Goal: Task Accomplishment & Management: Complete application form

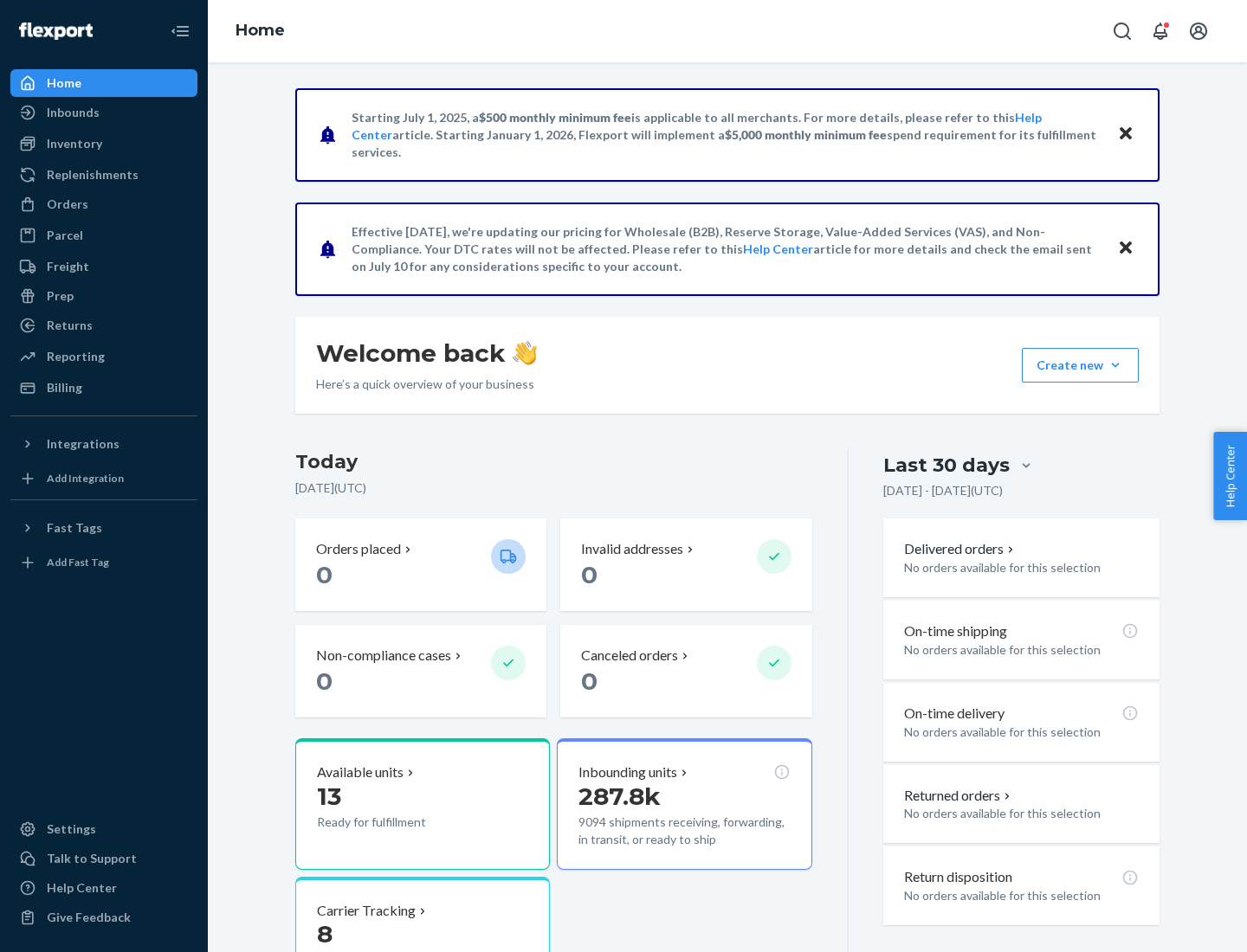
click at [1115, 365] on button "Create new Create new inbound Create new order Create new product" at bounding box center [1080, 365] width 117 height 35
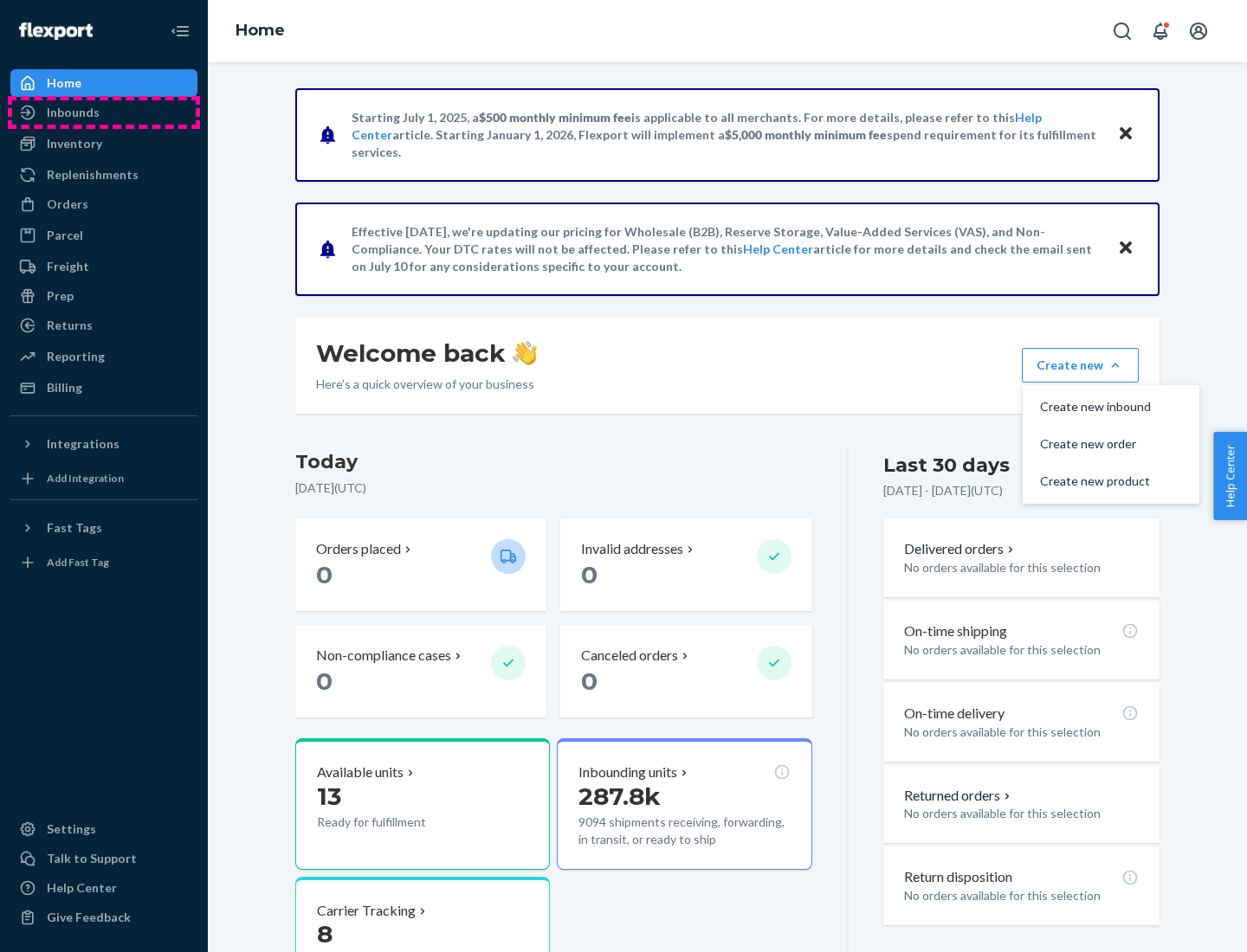
click at [104, 112] on div "Inbounds" at bounding box center [104, 111] width 183 height 24
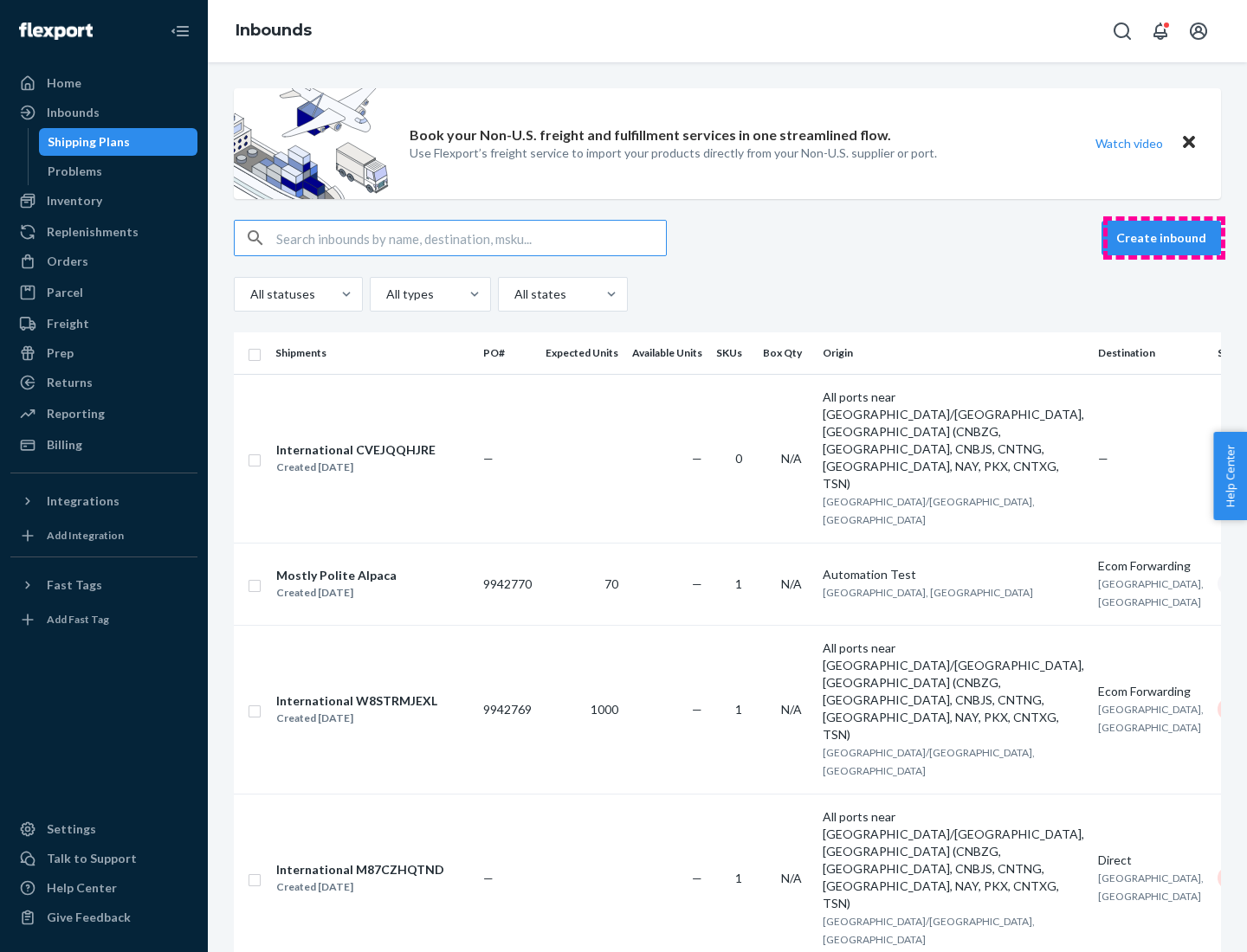
click at [1164, 238] on button "Create inbound" at bounding box center [1160, 237] width 119 height 35
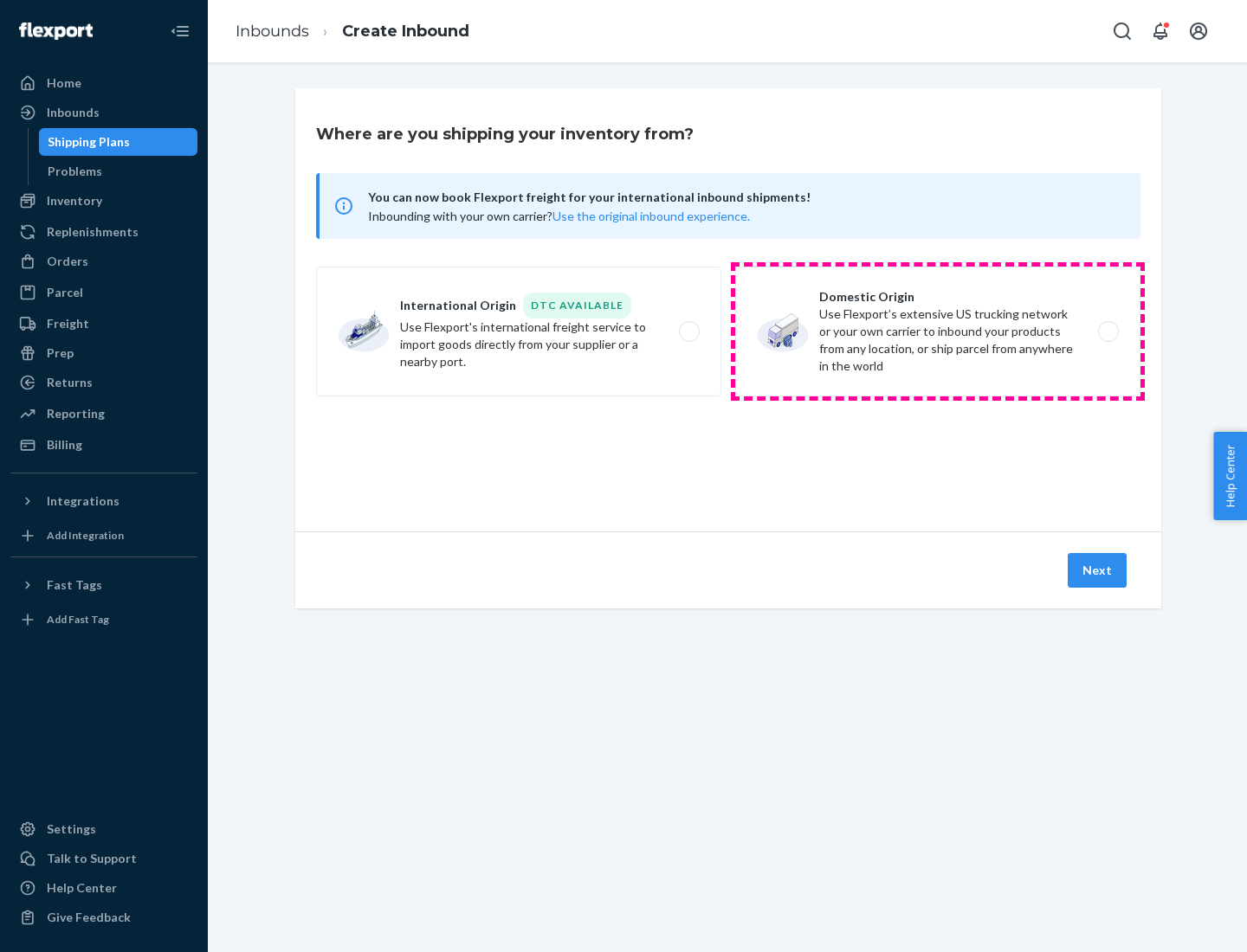
click at [938, 332] on label "Domestic Origin Use Flexport’s extensive US trucking network or your own carrie…" at bounding box center [938, 331] width 405 height 130
click at [1107, 332] on input "Domestic Origin Use Flexport’s extensive US trucking network or your own carrie…" at bounding box center [1112, 332] width 12 height 12
radio input "true"
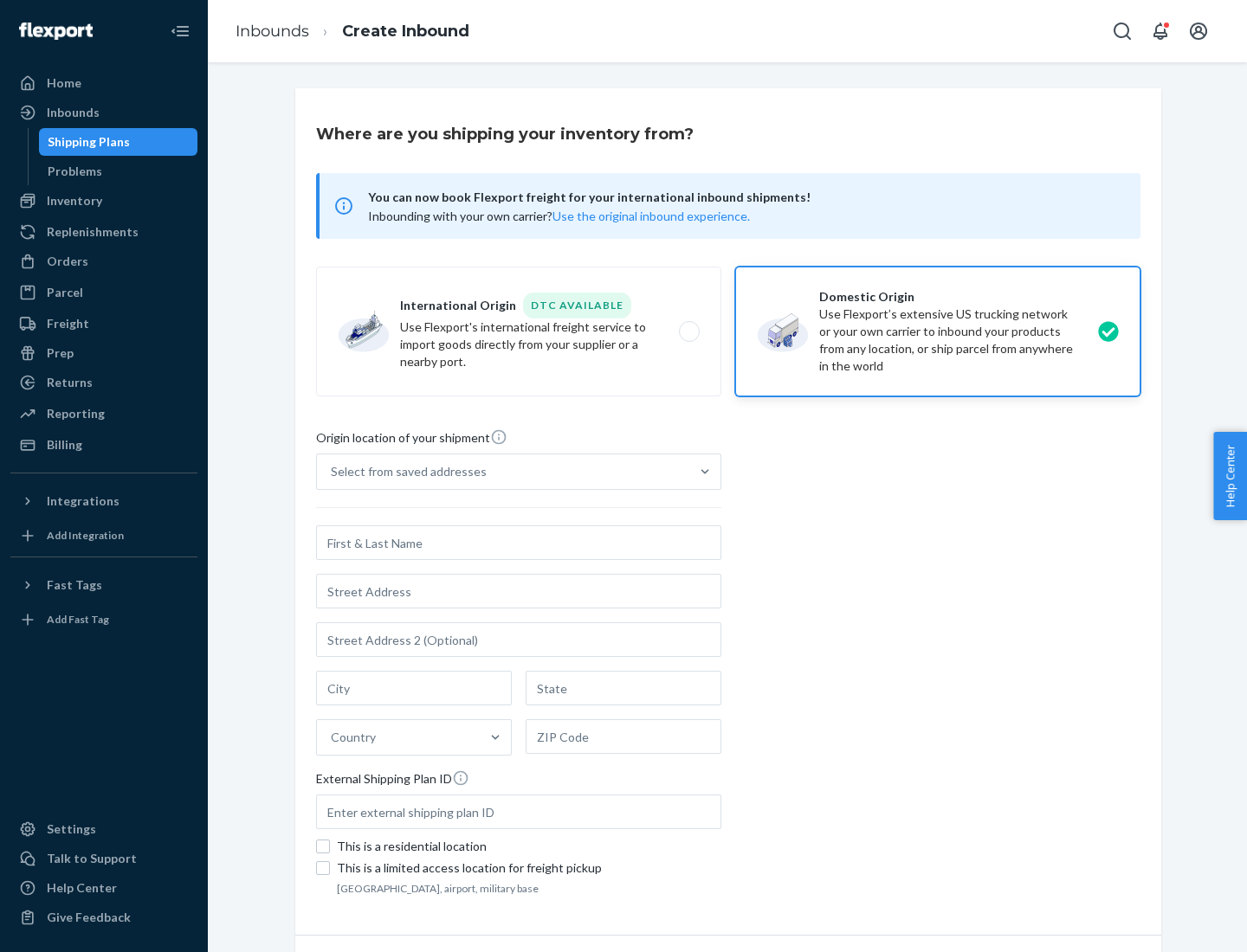
click at [404, 472] on div "Select from saved addresses" at bounding box center [409, 472] width 156 height 18
click at [333, 472] on input "Select from saved addresses" at bounding box center [332, 472] width 2 height 18
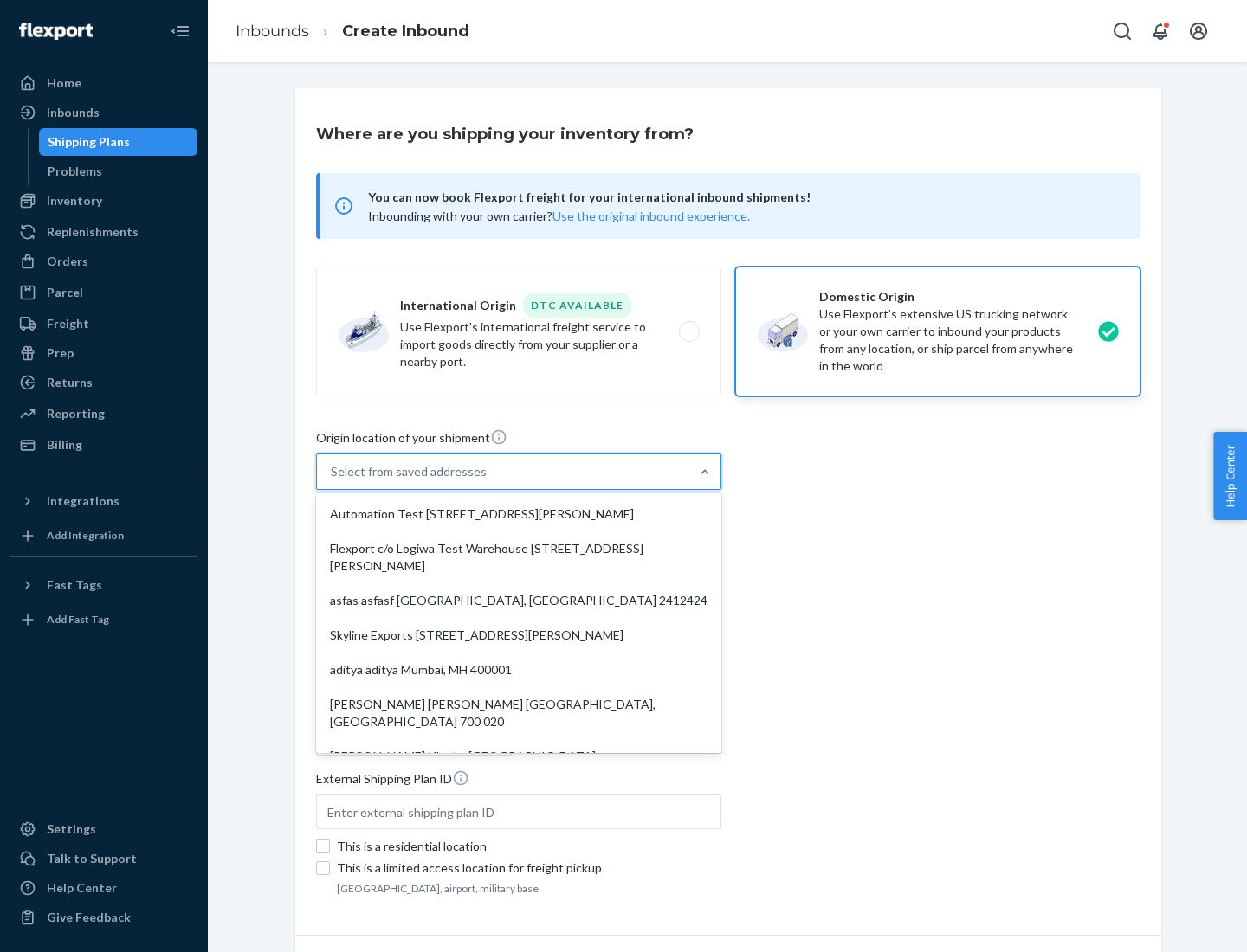
scroll to position [7, 0]
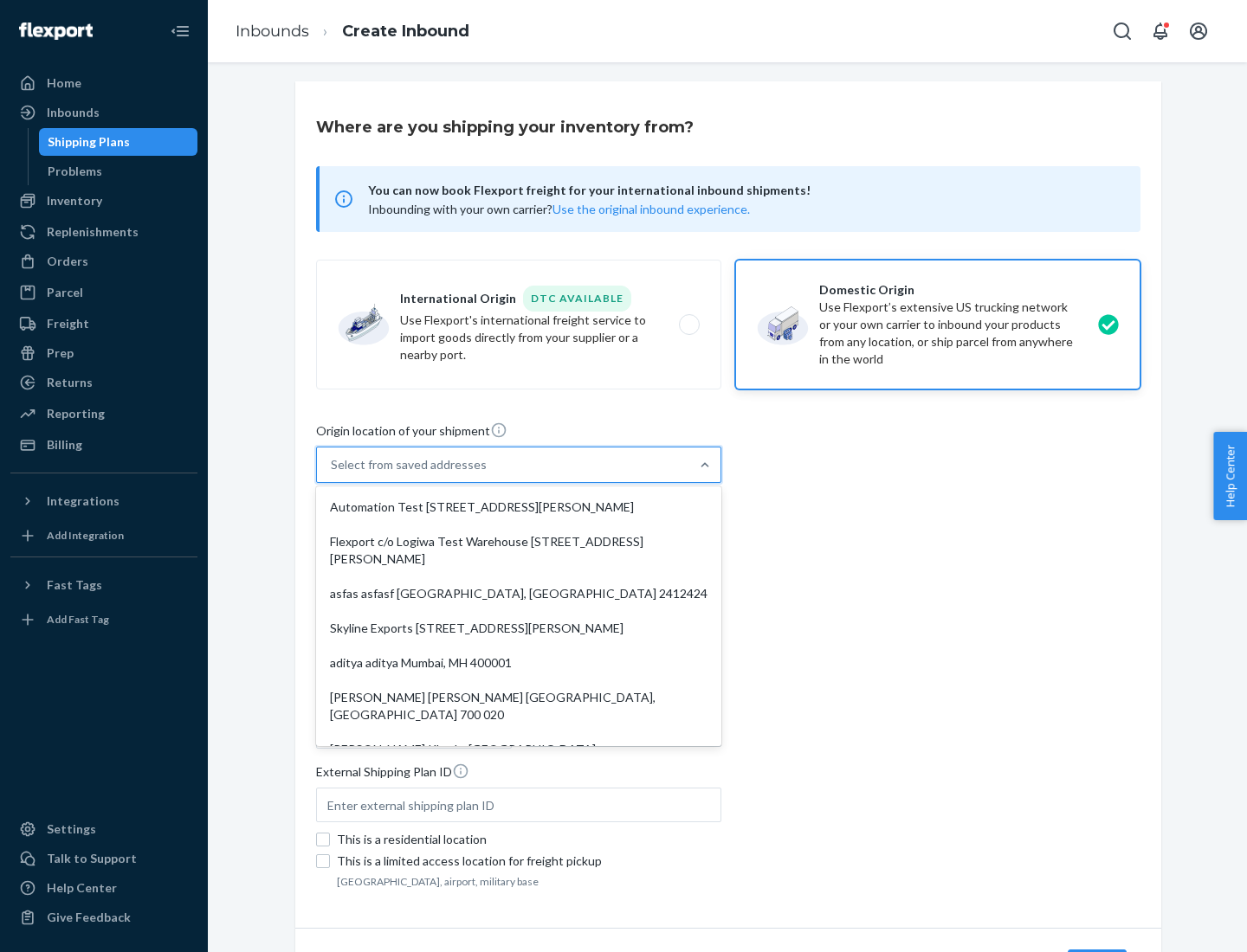
click at [519, 507] on div "Automation Test [STREET_ADDRESS][PERSON_NAME]" at bounding box center [519, 507] width 398 height 35
click at [333, 473] on input "option Automation Test [STREET_ADDRESS][PERSON_NAME]. 9 results available. Use …" at bounding box center [332, 465] width 2 height 18
type input "Automation Test"
type input "9th Floor"
type input "[GEOGRAPHIC_DATA]"
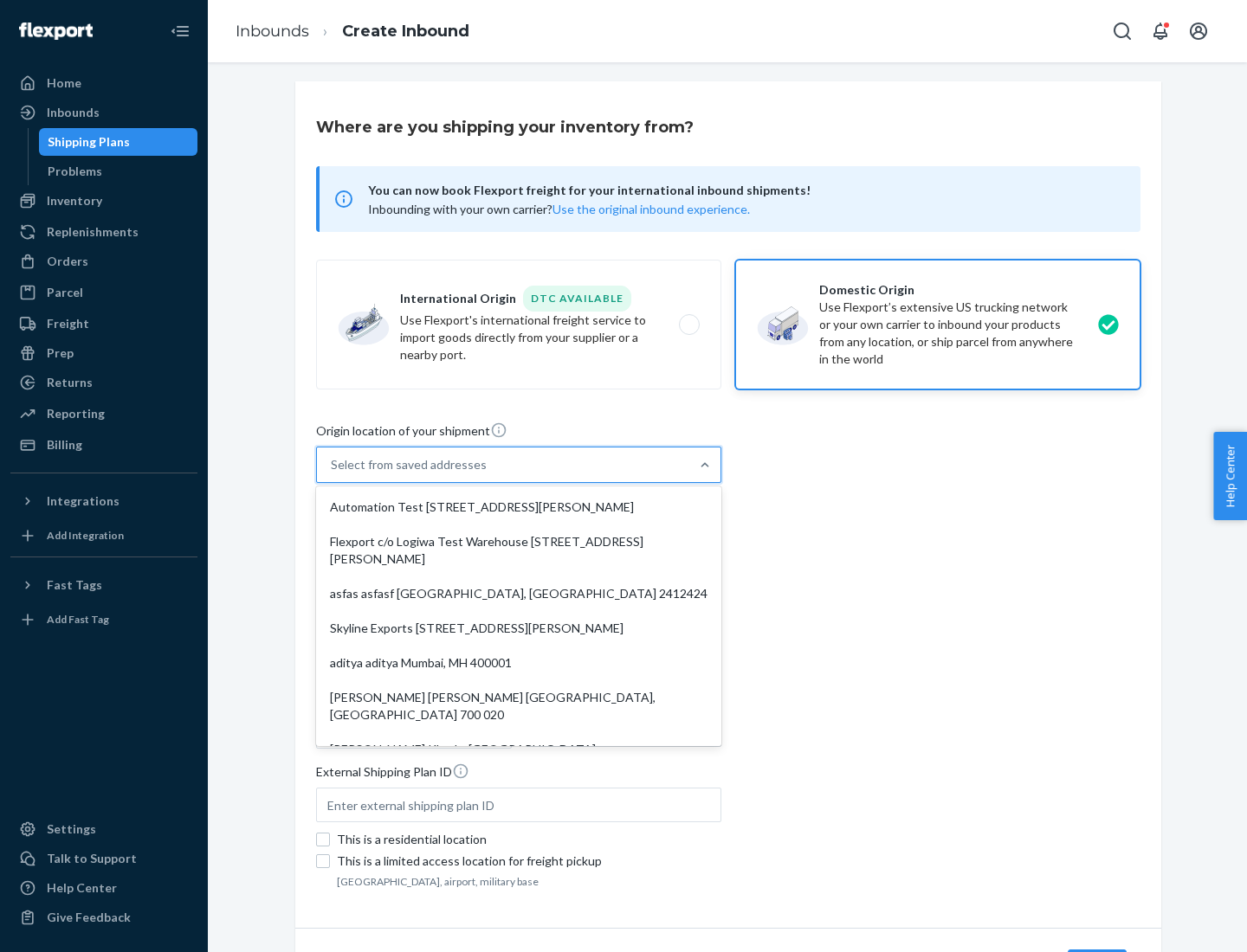
type input "CA"
type input "94104"
type input "[STREET_ADDRESS][PERSON_NAME]"
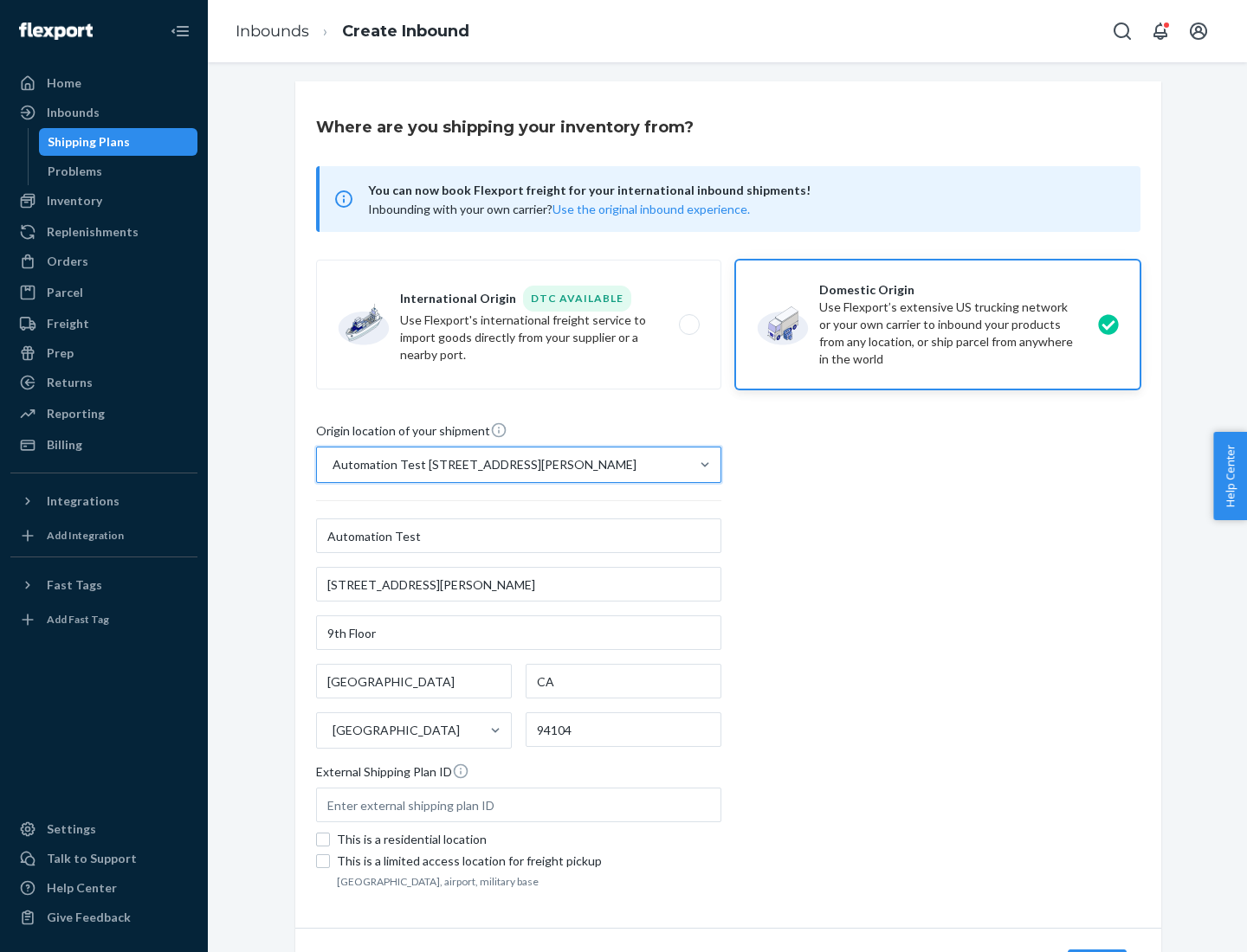
scroll to position [101, 0]
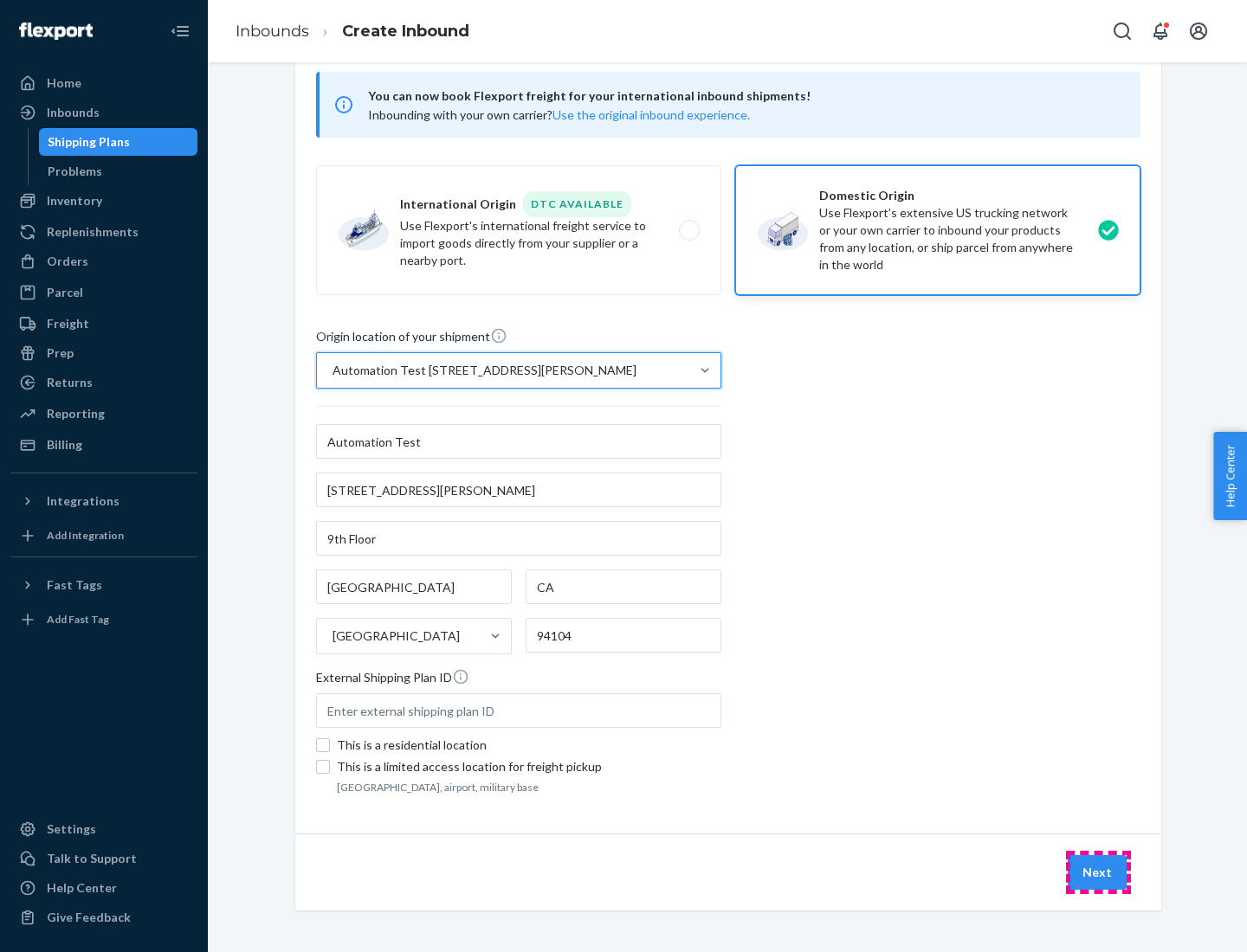
click at [1098, 872] on button "Next" at bounding box center [1097, 872] width 59 height 35
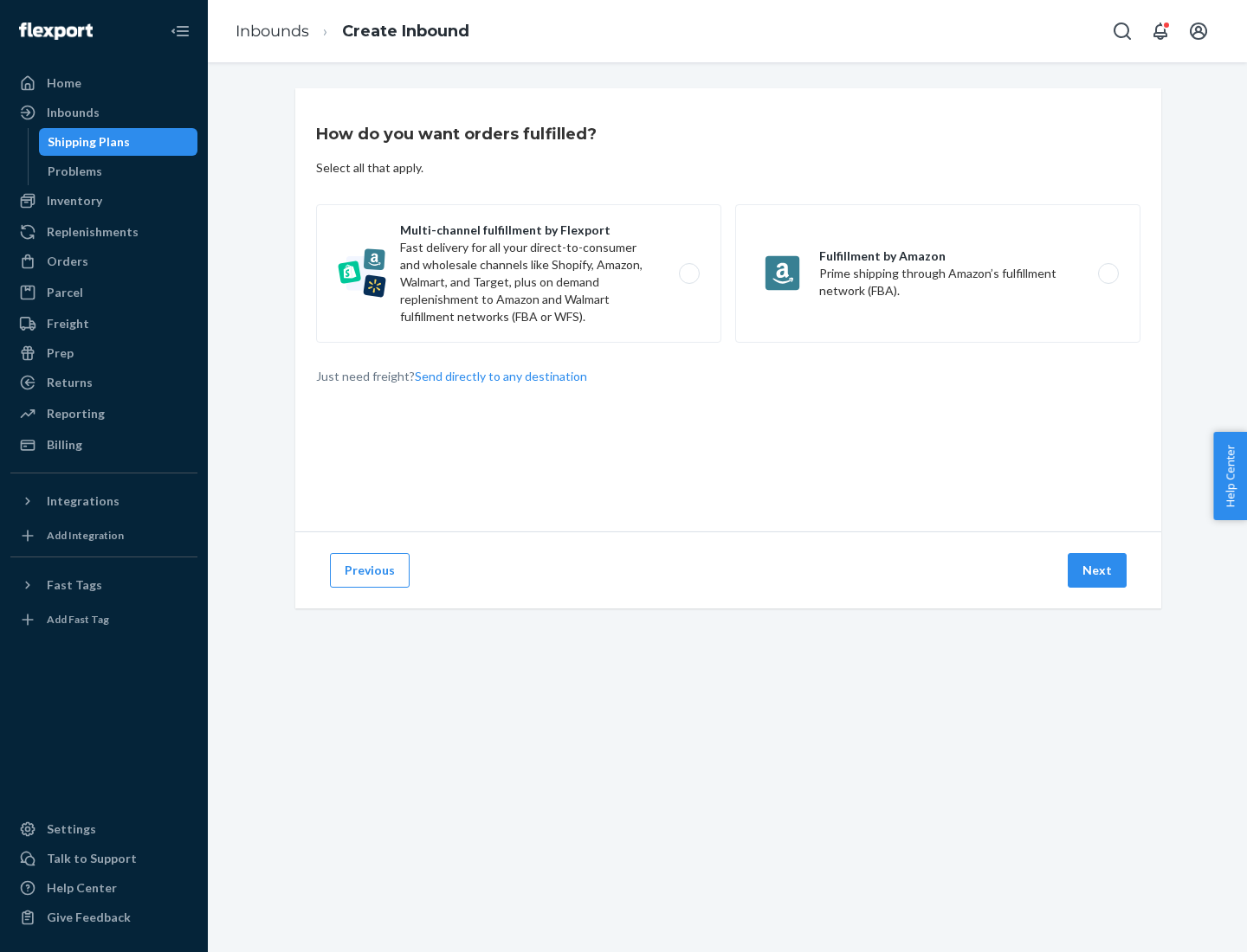
click at [519, 273] on label "Multi-channel fulfillment by Flexport Fast delivery for all your direct-to-cons…" at bounding box center [519, 273] width 405 height 139
click at [689, 273] on input "Multi-channel fulfillment by Flexport Fast delivery for all your direct-to-cons…" at bounding box center [694, 273] width 12 height 12
radio input "true"
click at [1098, 571] on button "Next" at bounding box center [1097, 570] width 59 height 35
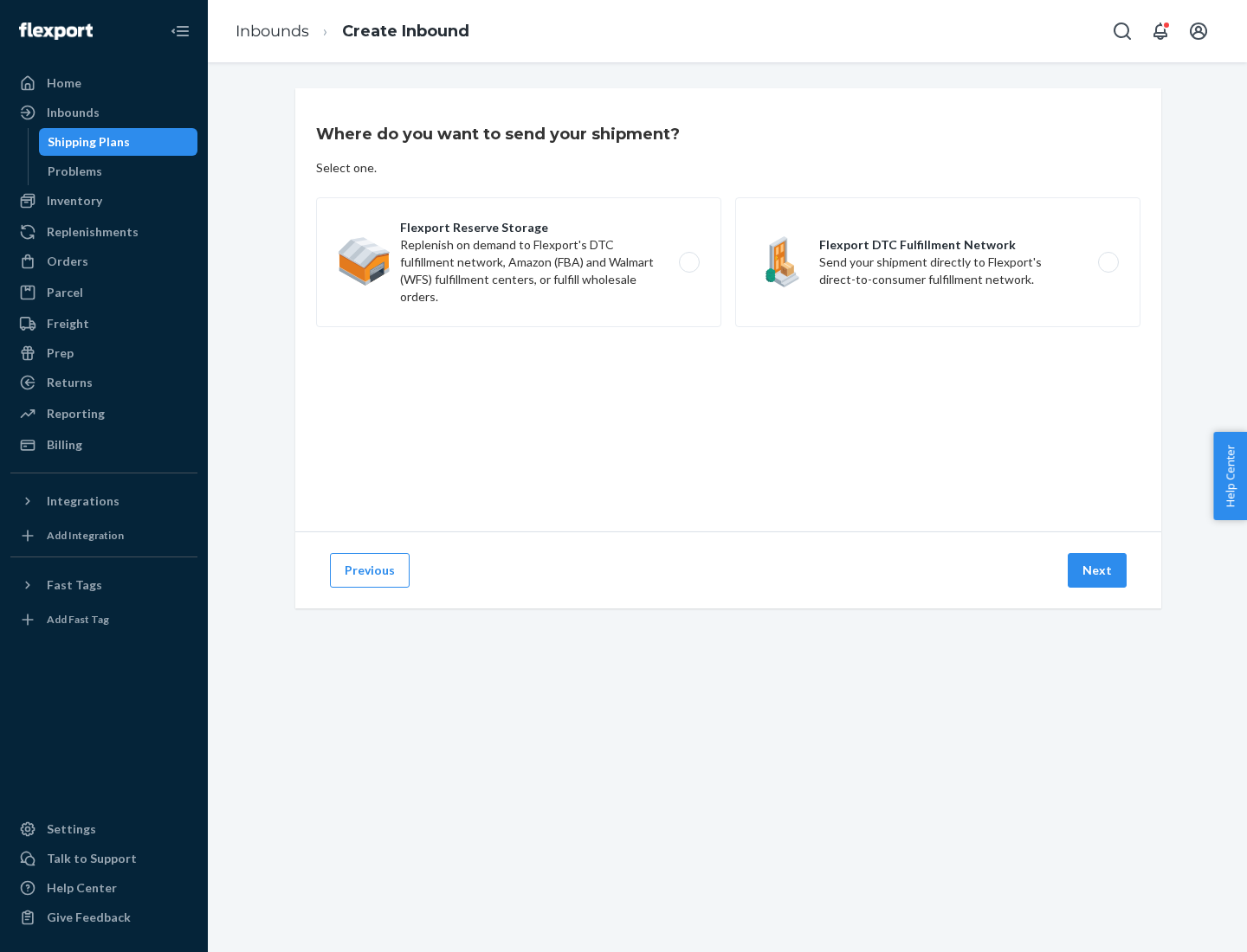
click at [938, 262] on label "Flexport DTC Fulfillment Network Send your shipment directly to Flexport's dire…" at bounding box center [938, 262] width 405 height 130
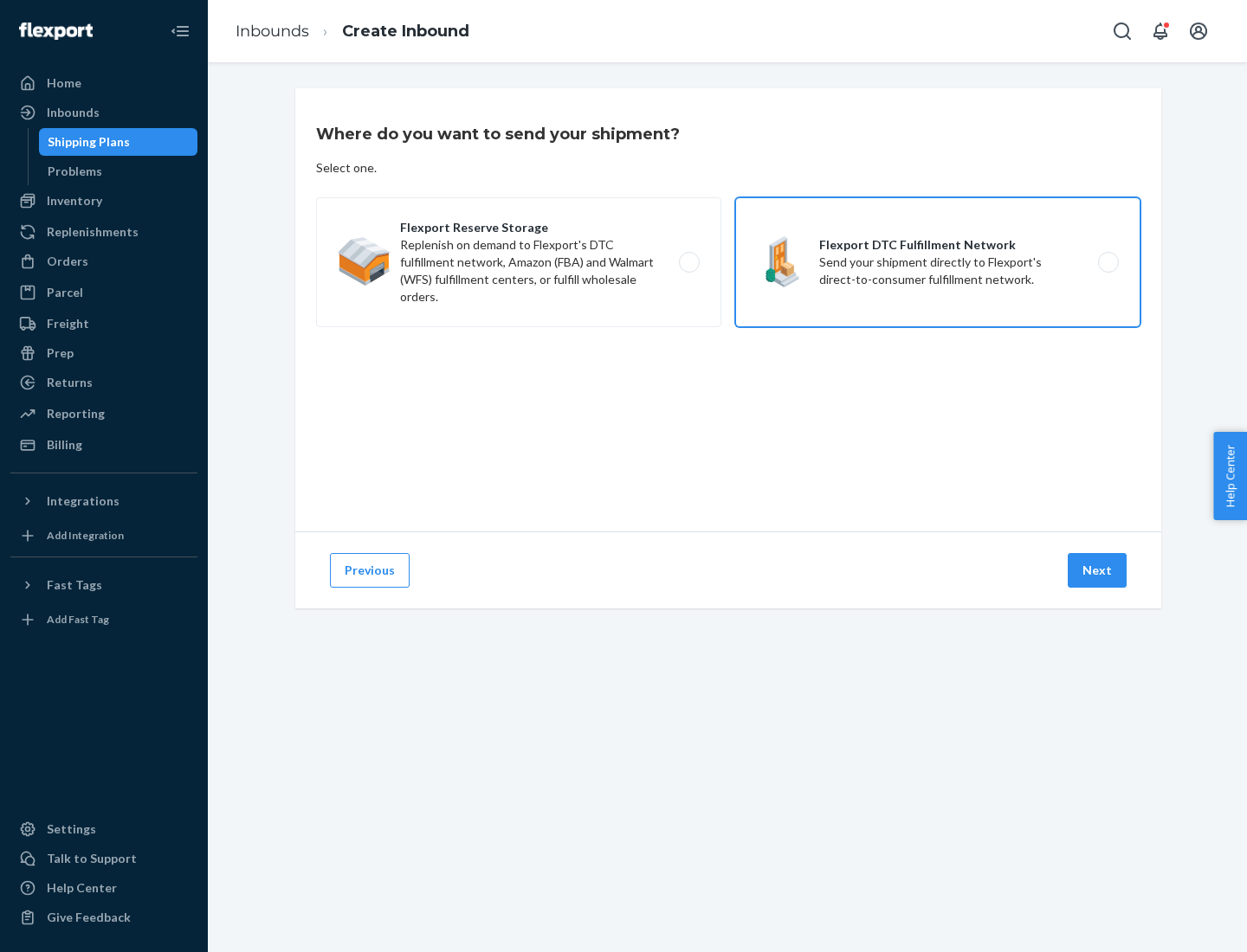
click at [1107, 262] on input "Flexport DTC Fulfillment Network Send your shipment directly to Flexport's dire…" at bounding box center [1112, 263] width 12 height 12
radio input "true"
click at [1098, 571] on button "Next" at bounding box center [1097, 570] width 59 height 35
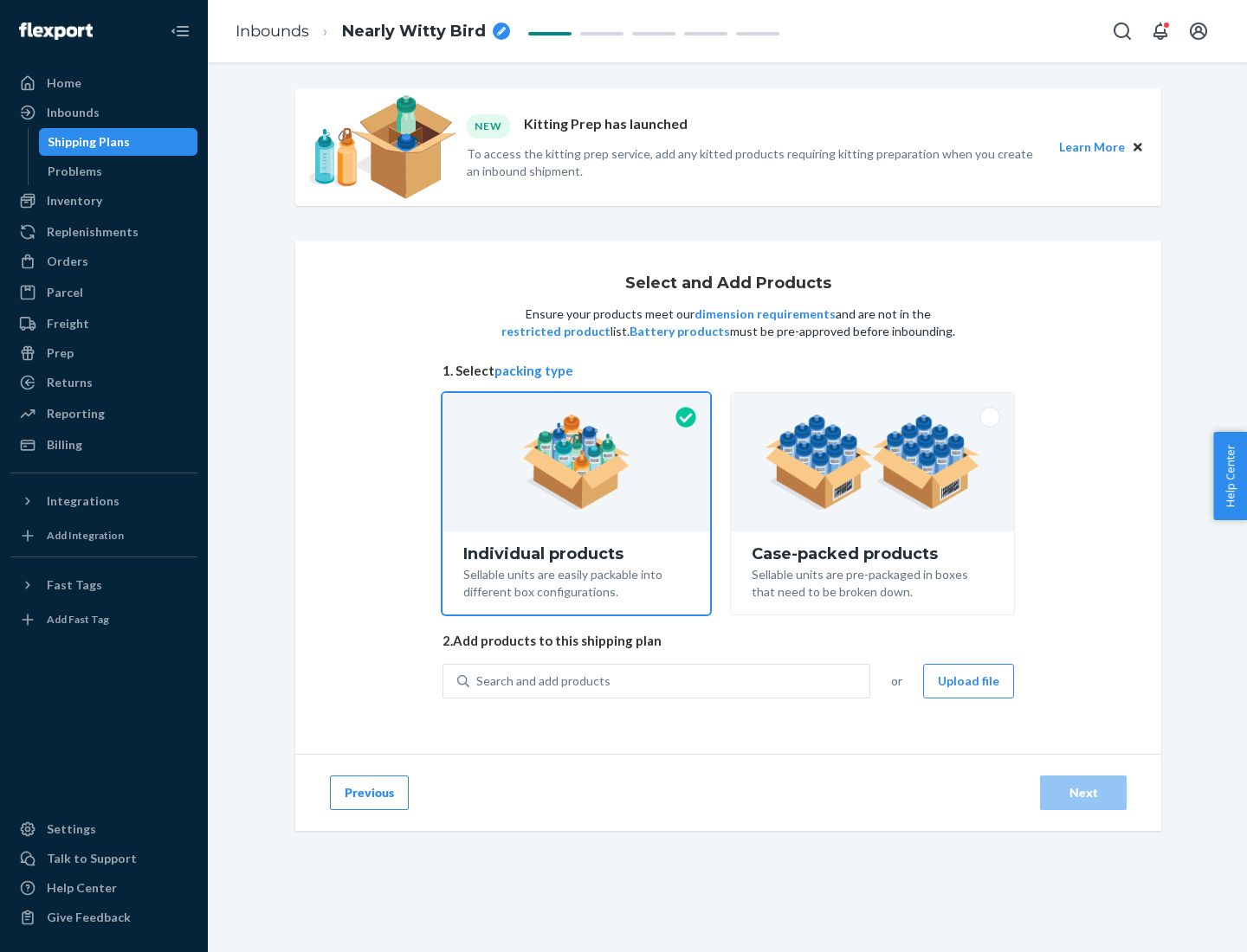
click at [873, 462] on img at bounding box center [873, 463] width 216 height 96
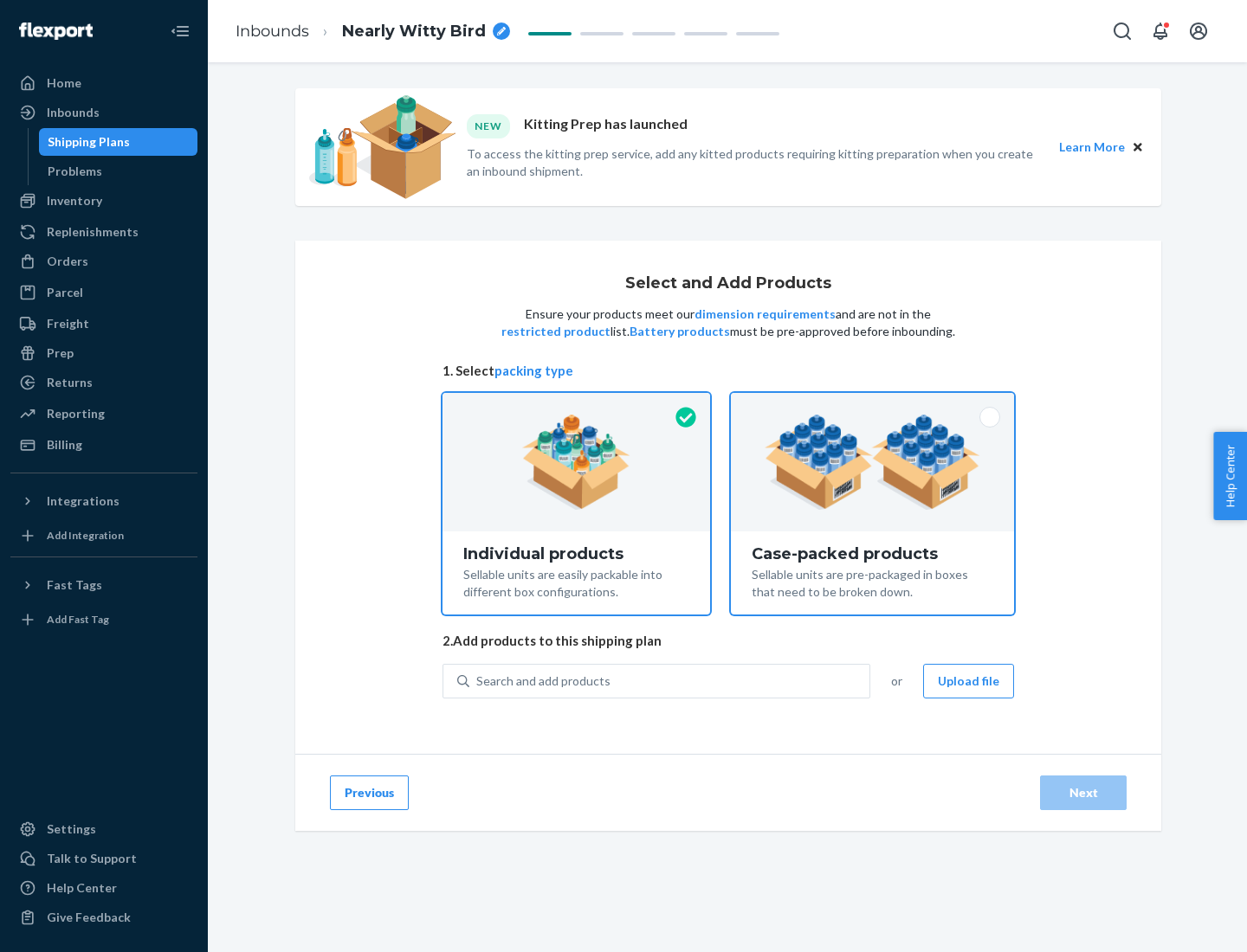
click at [873, 404] on input "Case-packed products Sellable units are pre-packaged in boxes that need to be b…" at bounding box center [872, 398] width 12 height 12
radio input "true"
radio input "false"
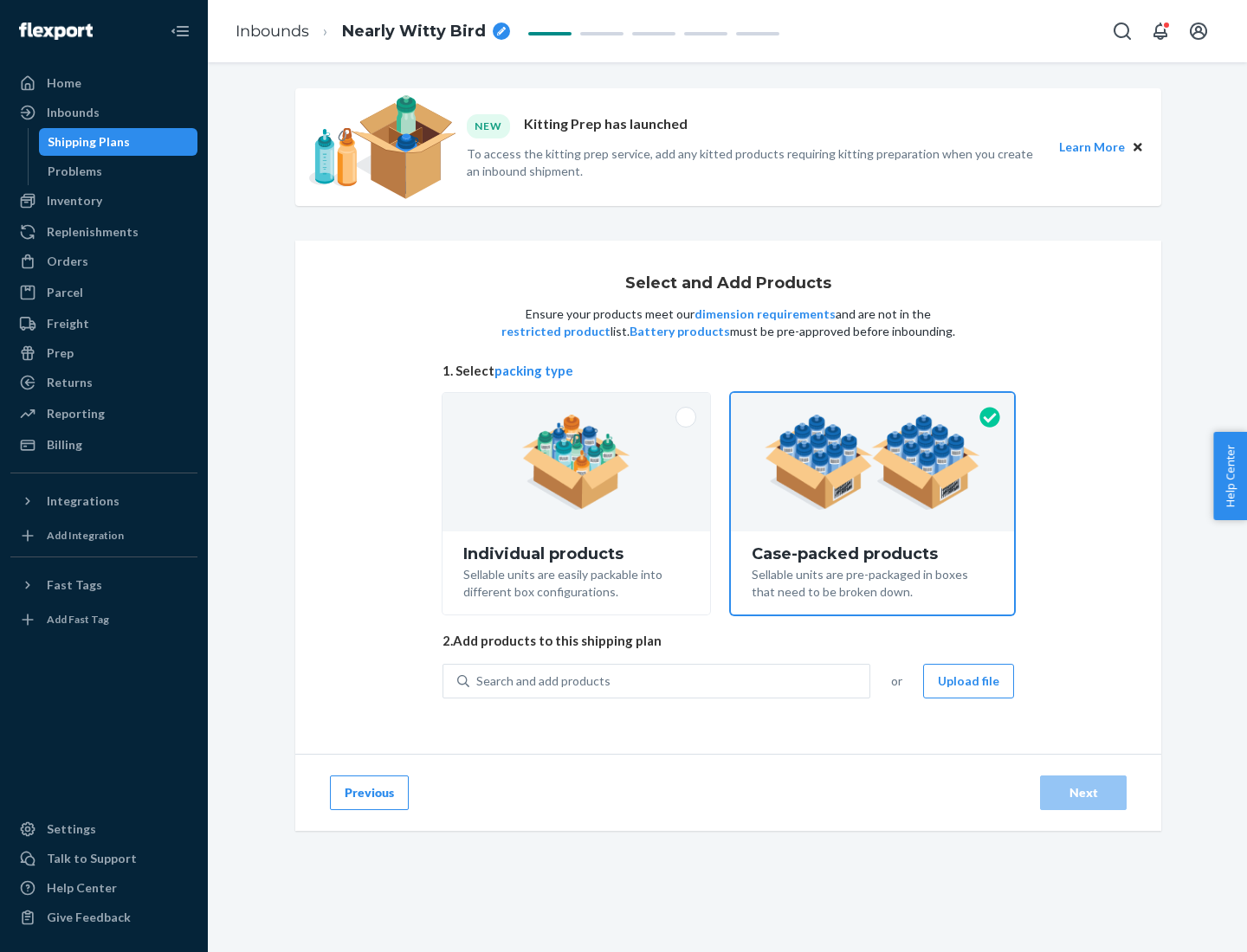
click at [670, 680] on div "Search and add products" at bounding box center [669, 680] width 400 height 31
click at [478, 680] on input "Search and add products" at bounding box center [477, 681] width 2 height 18
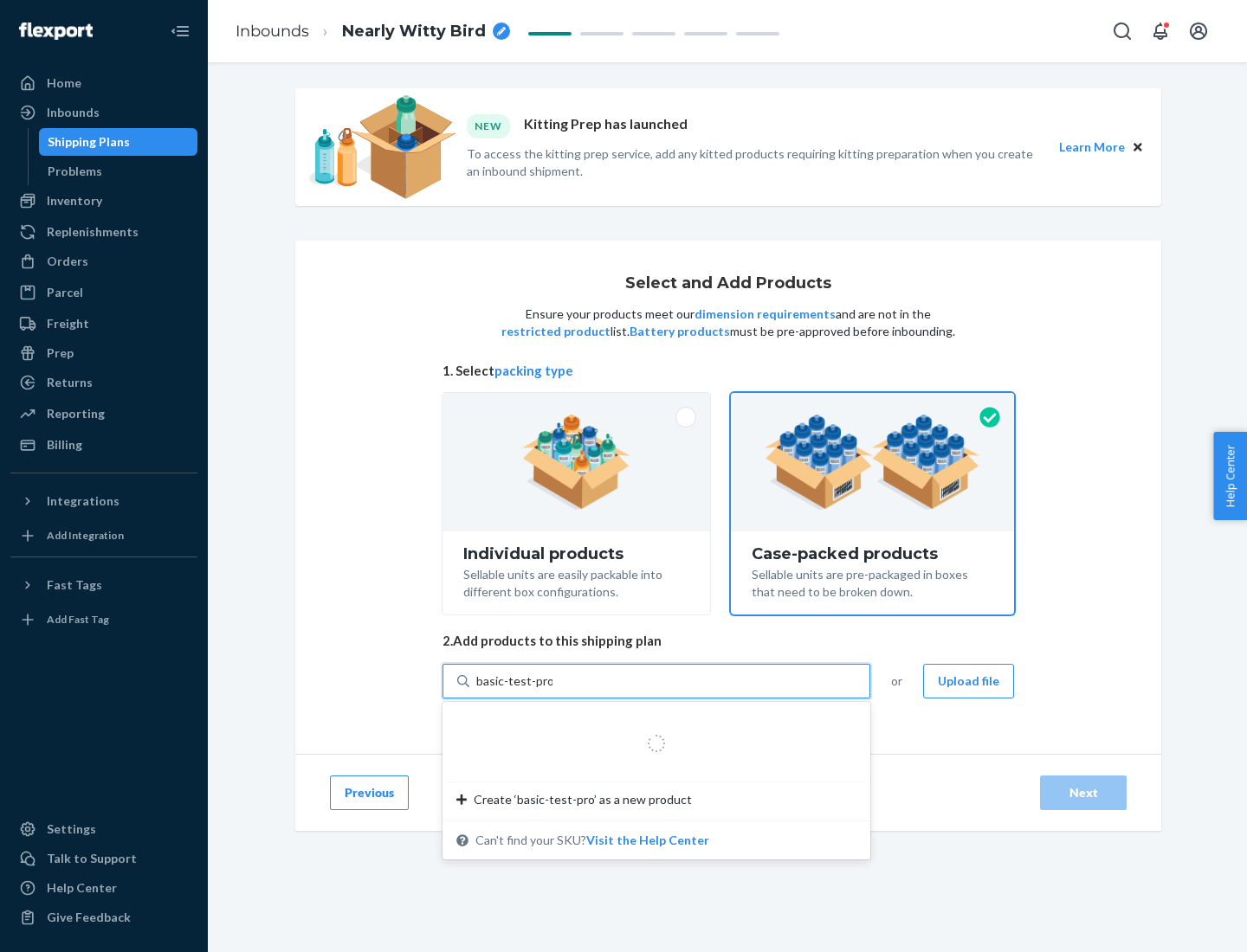
type input "basic-test-product-1"
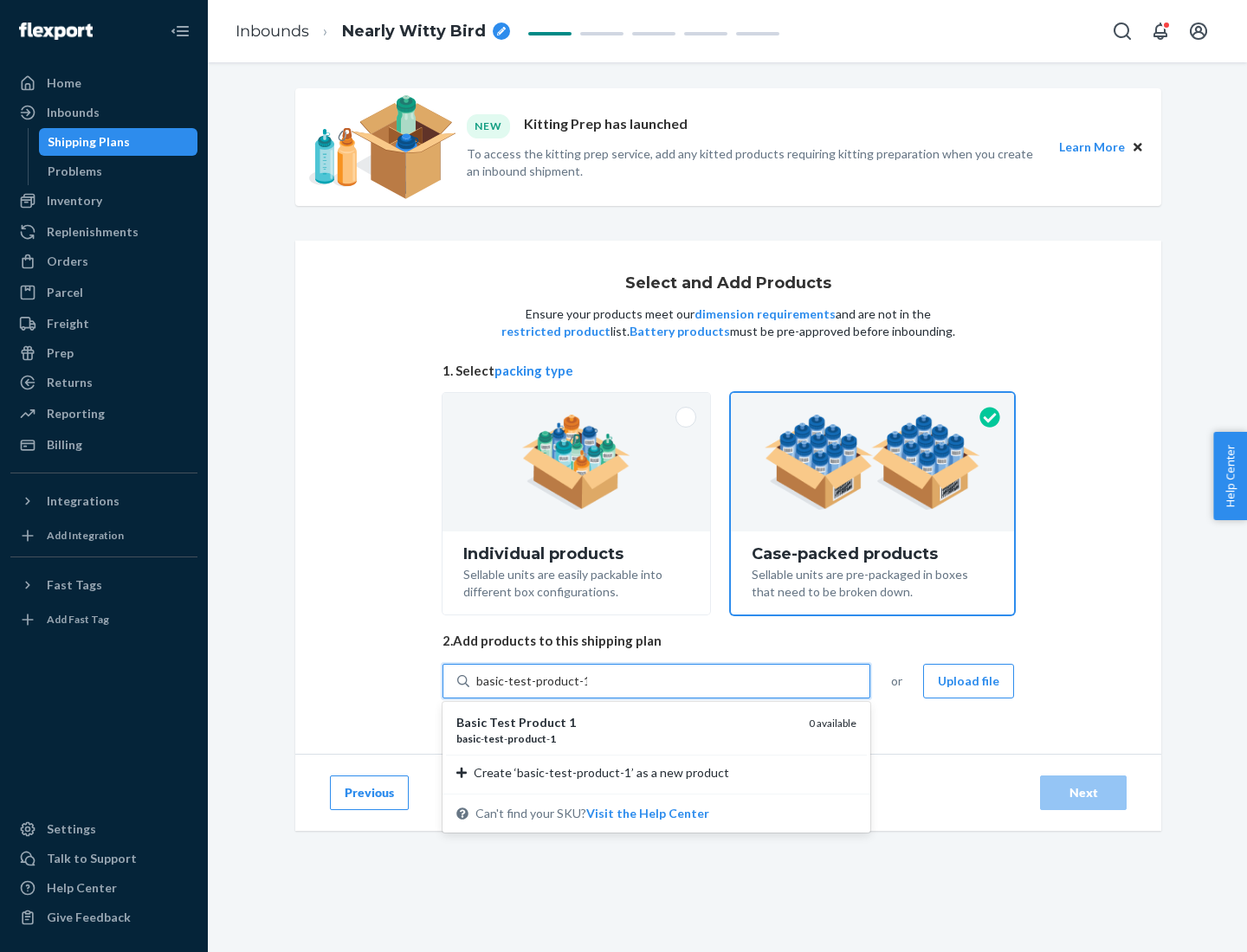
click at [626, 739] on div "basic - test - product - 1" at bounding box center [626, 739] width 339 height 15
click at [587, 690] on input "basic-test-product-1" at bounding box center [531, 681] width 111 height 18
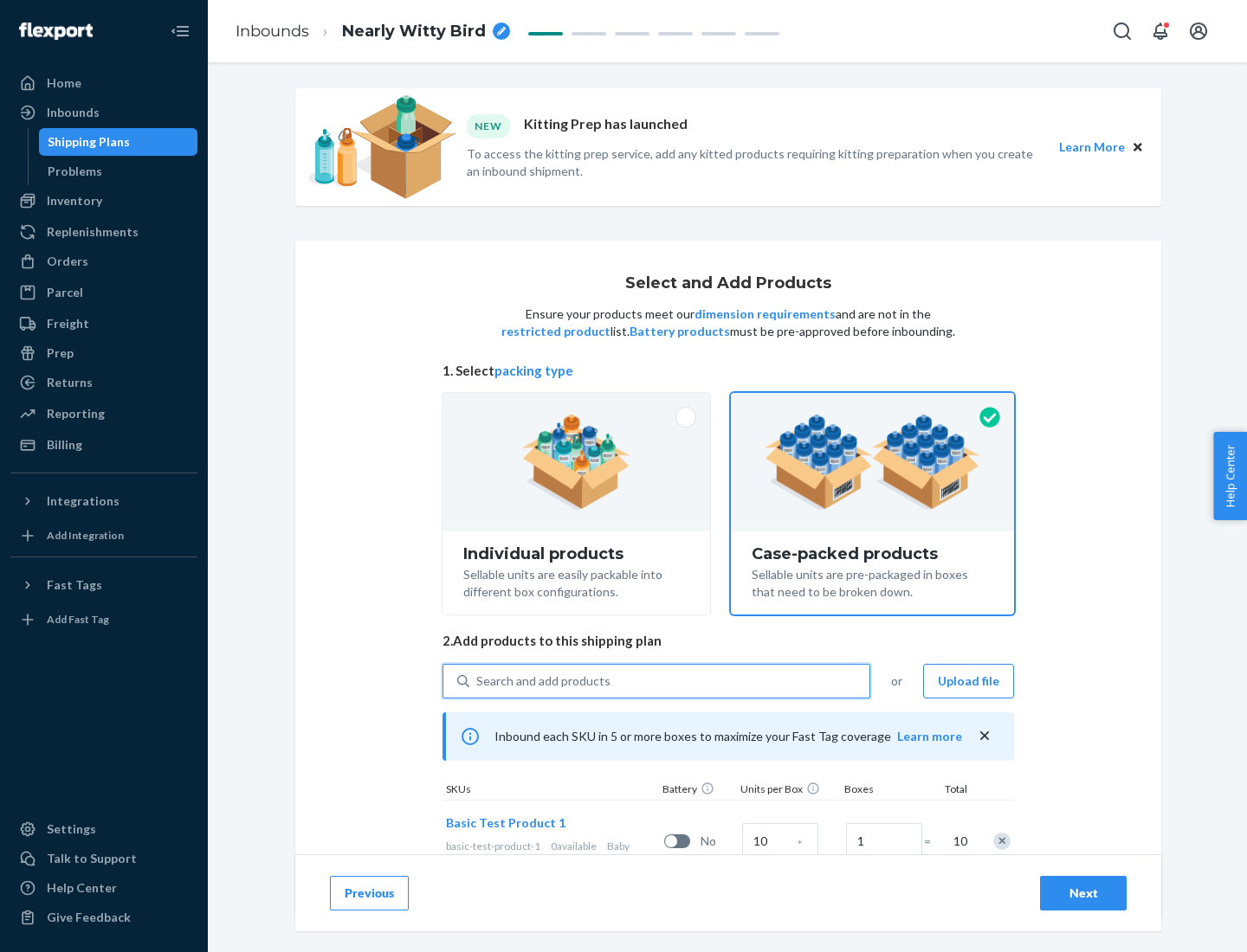
scroll to position [62, 0]
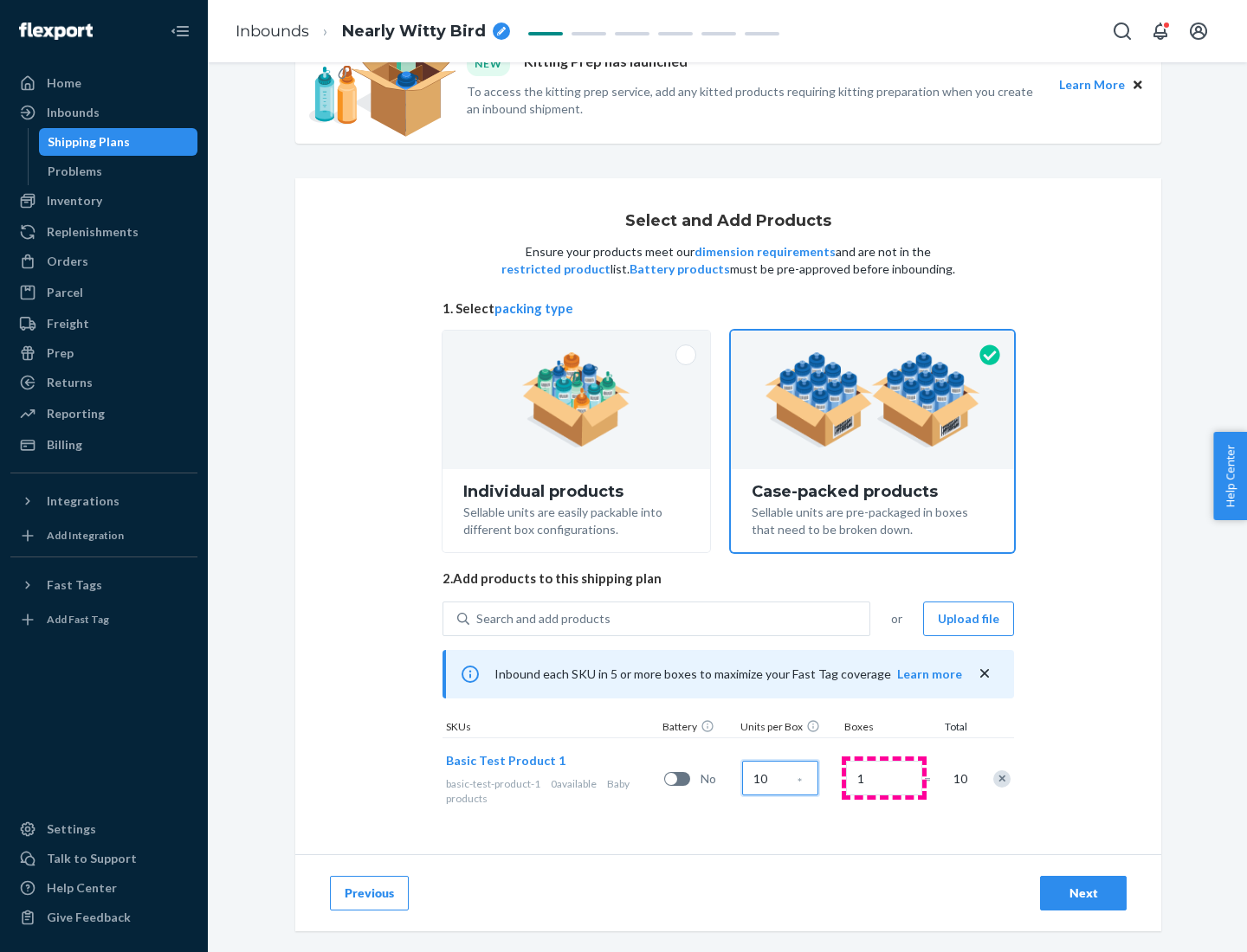
type input "10"
type input "7"
click at [1083, 894] on div "Next" at bounding box center [1083, 894] width 58 height 18
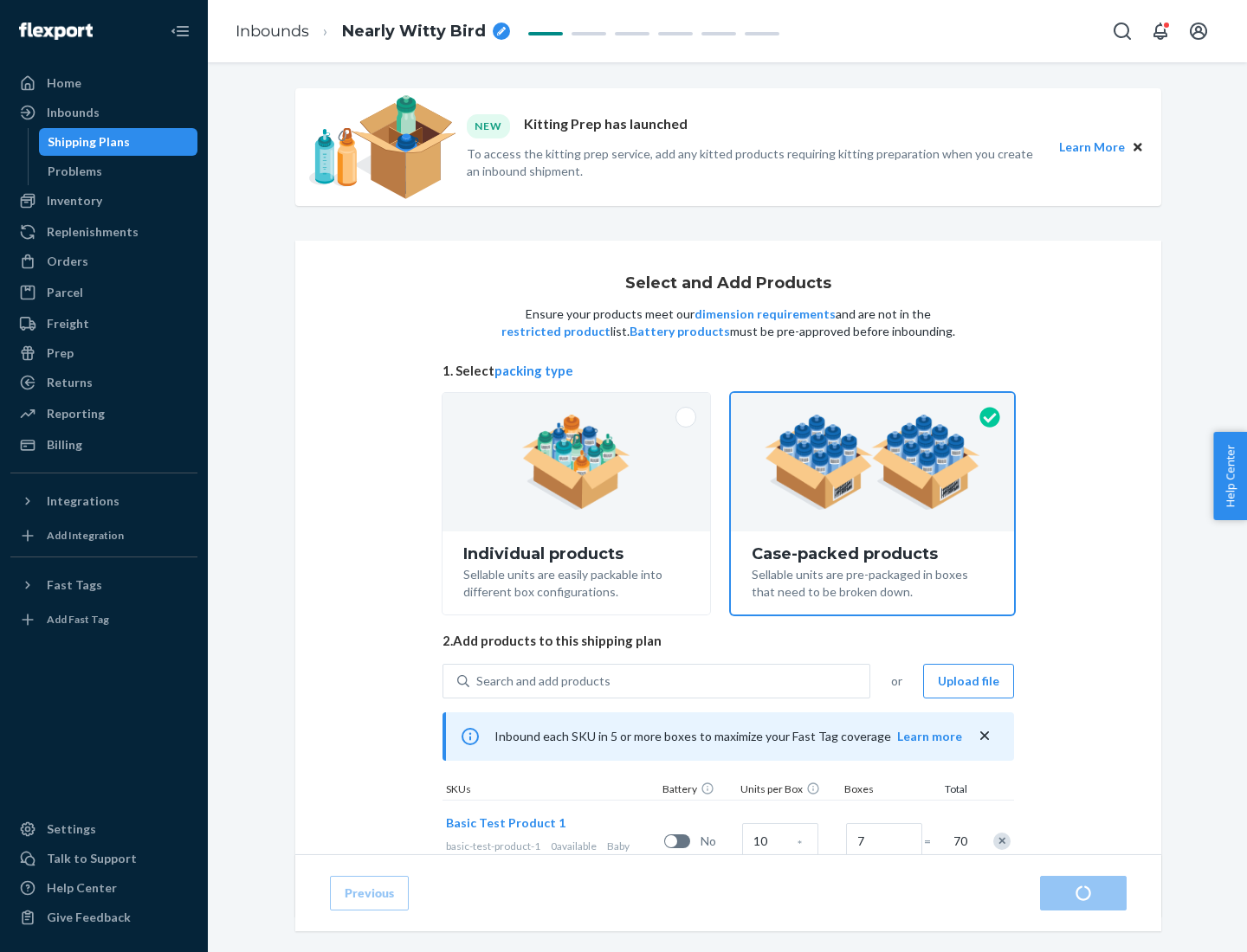
radio input "true"
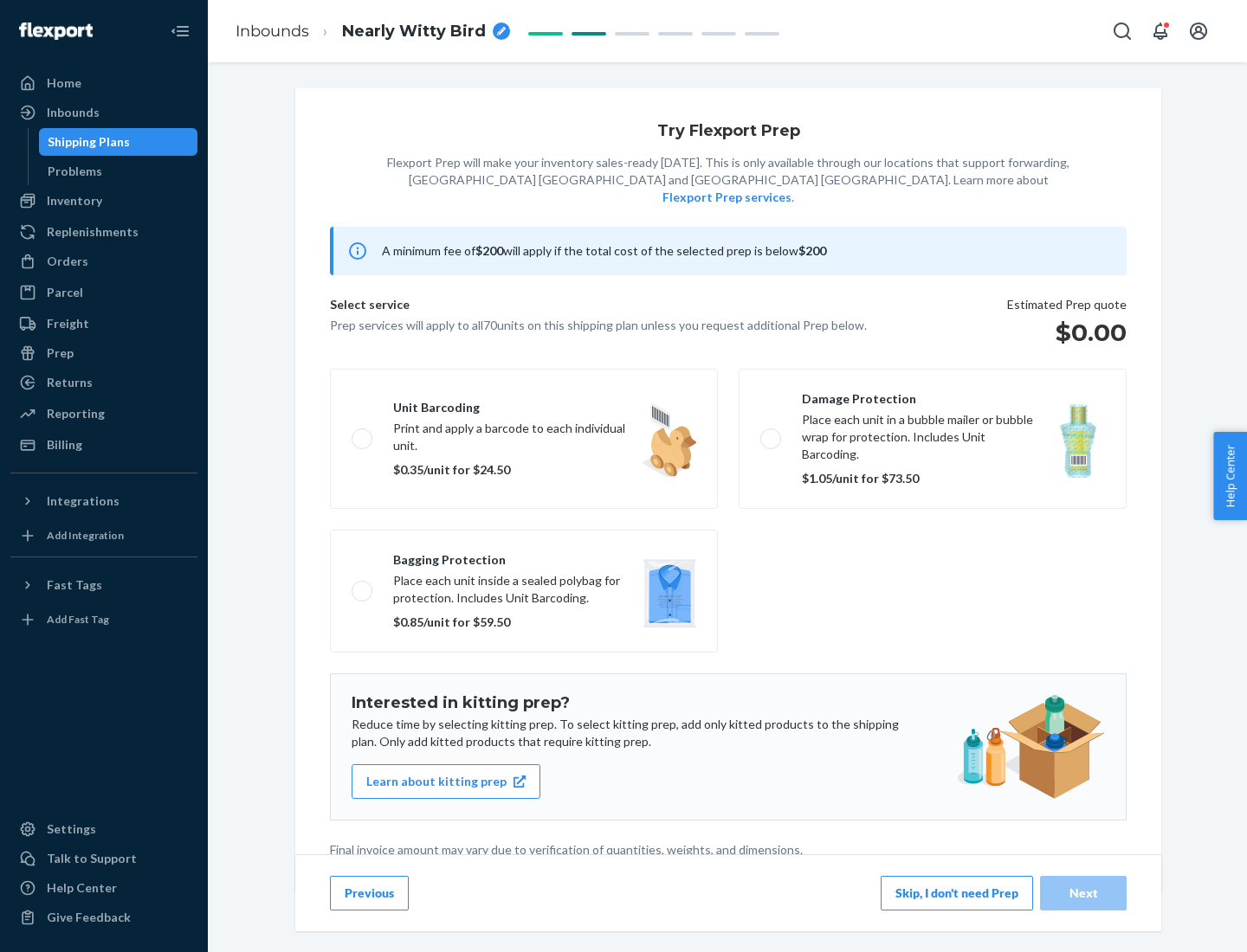
scroll to position [4, 0]
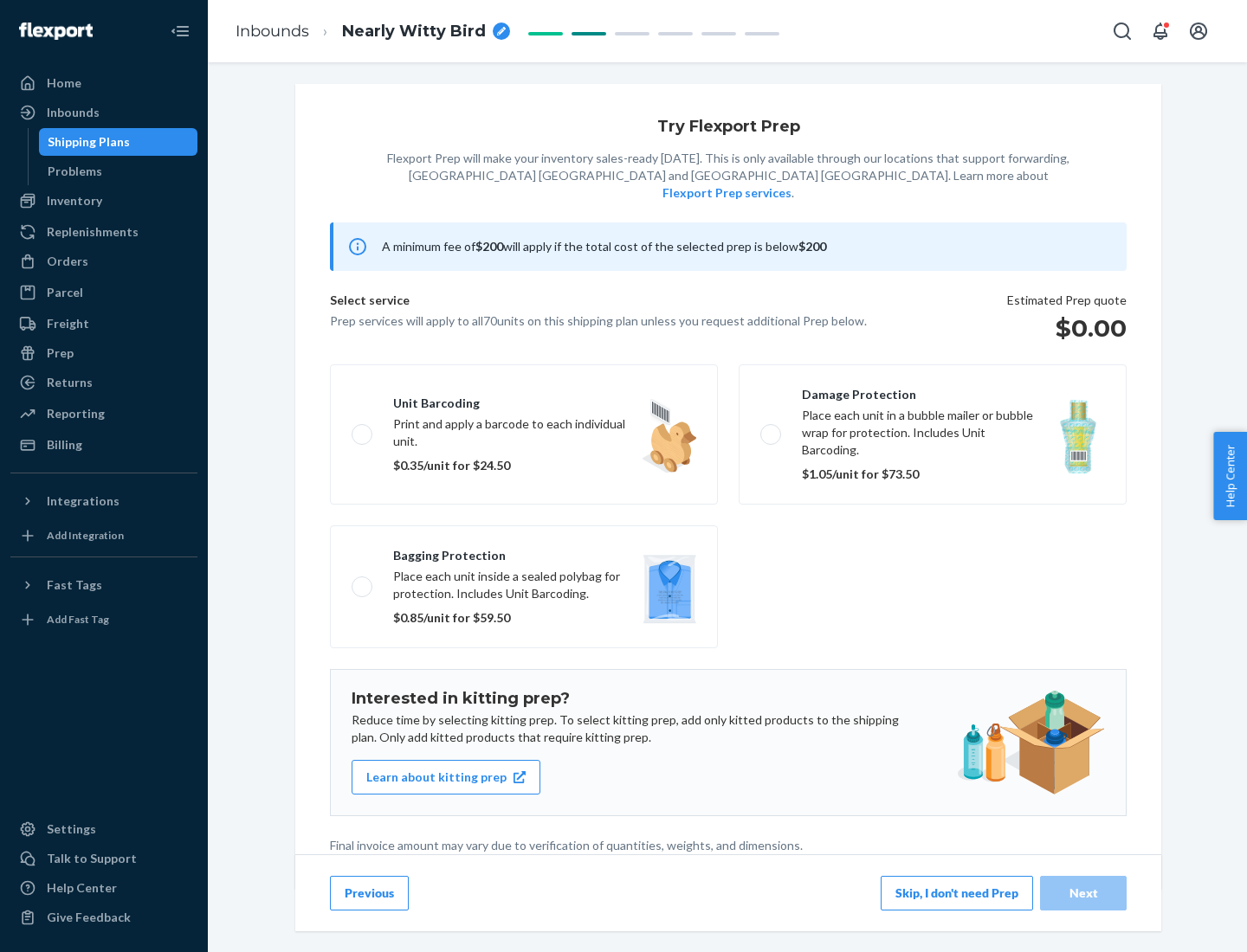
click at [524, 551] on label "Bagging protection Place each unit inside a sealed polybag for protection. Incl…" at bounding box center [524, 587] width 388 height 123
click at [363, 580] on input "Bagging protection Place each unit inside a sealed polybag for protection. Incl…" at bounding box center [357, 586] width 12 height 12
checkbox input "true"
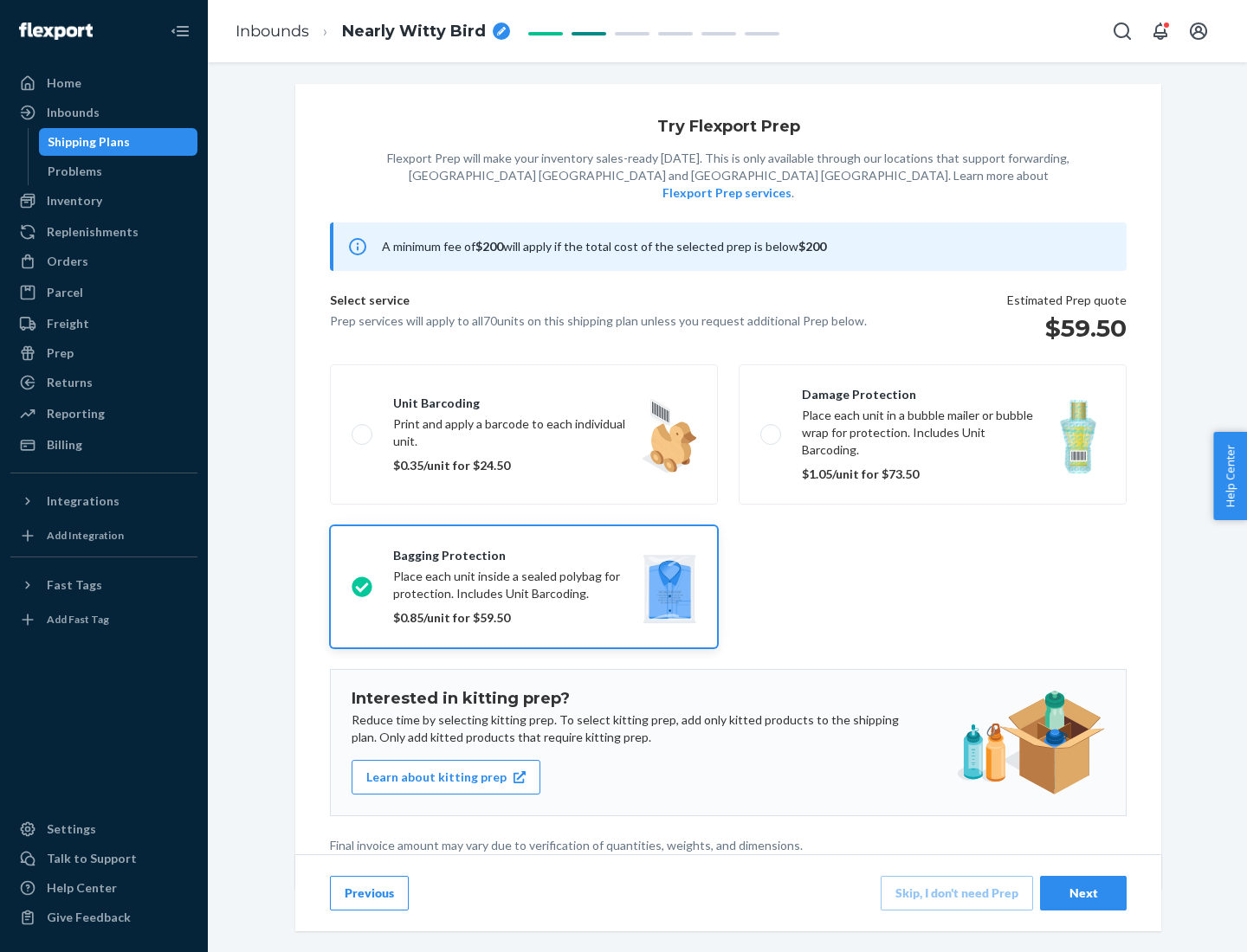
click at [1083, 893] on div "Next" at bounding box center [1083, 894] width 58 height 18
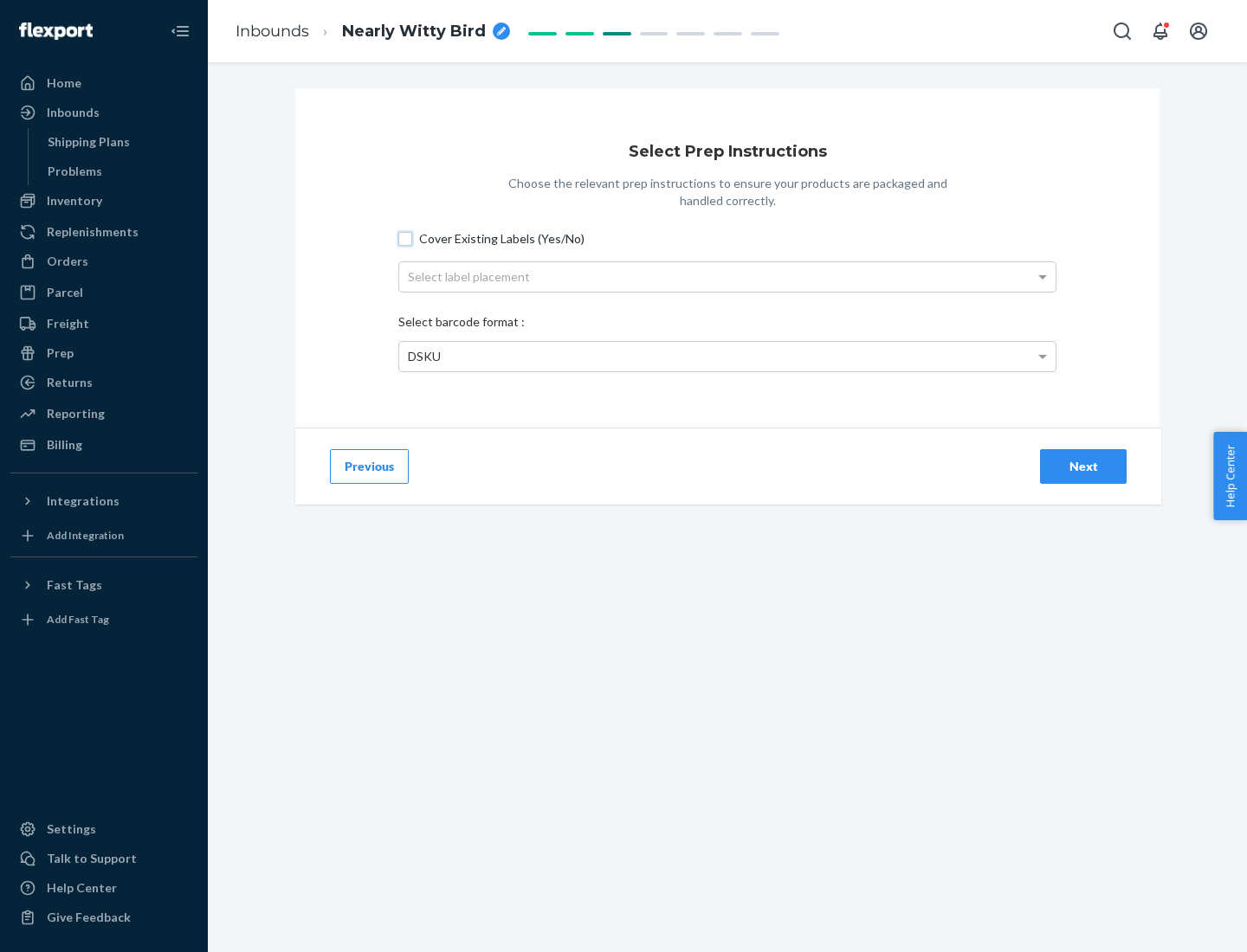
click at [405, 238] on input "Cover Existing Labels (Yes/No)" at bounding box center [405, 239] width 14 height 14
checkbox input "true"
click at [727, 276] on div "Select label placement" at bounding box center [727, 276] width 657 height 29
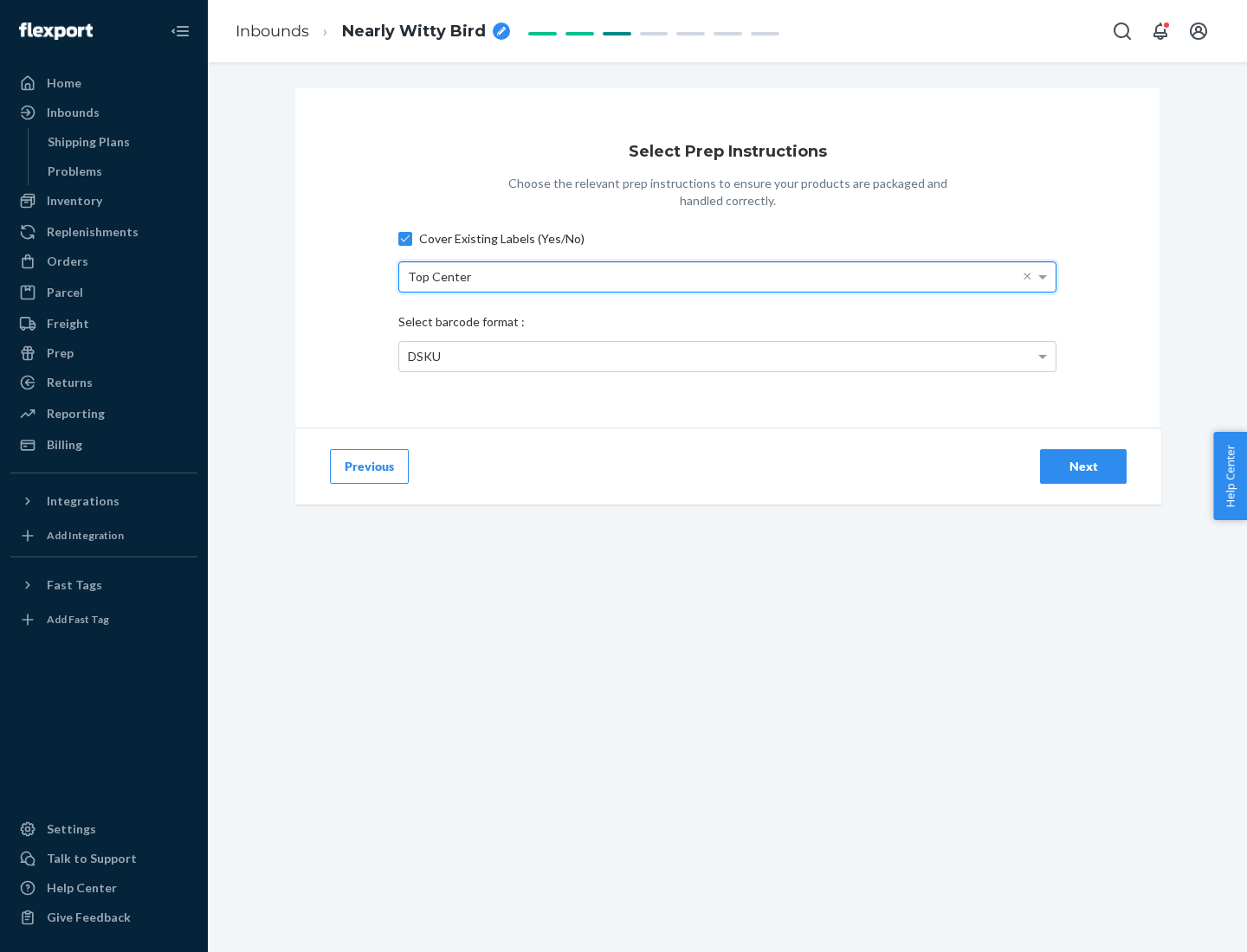
click at [727, 356] on div "DSKU" at bounding box center [727, 356] width 657 height 29
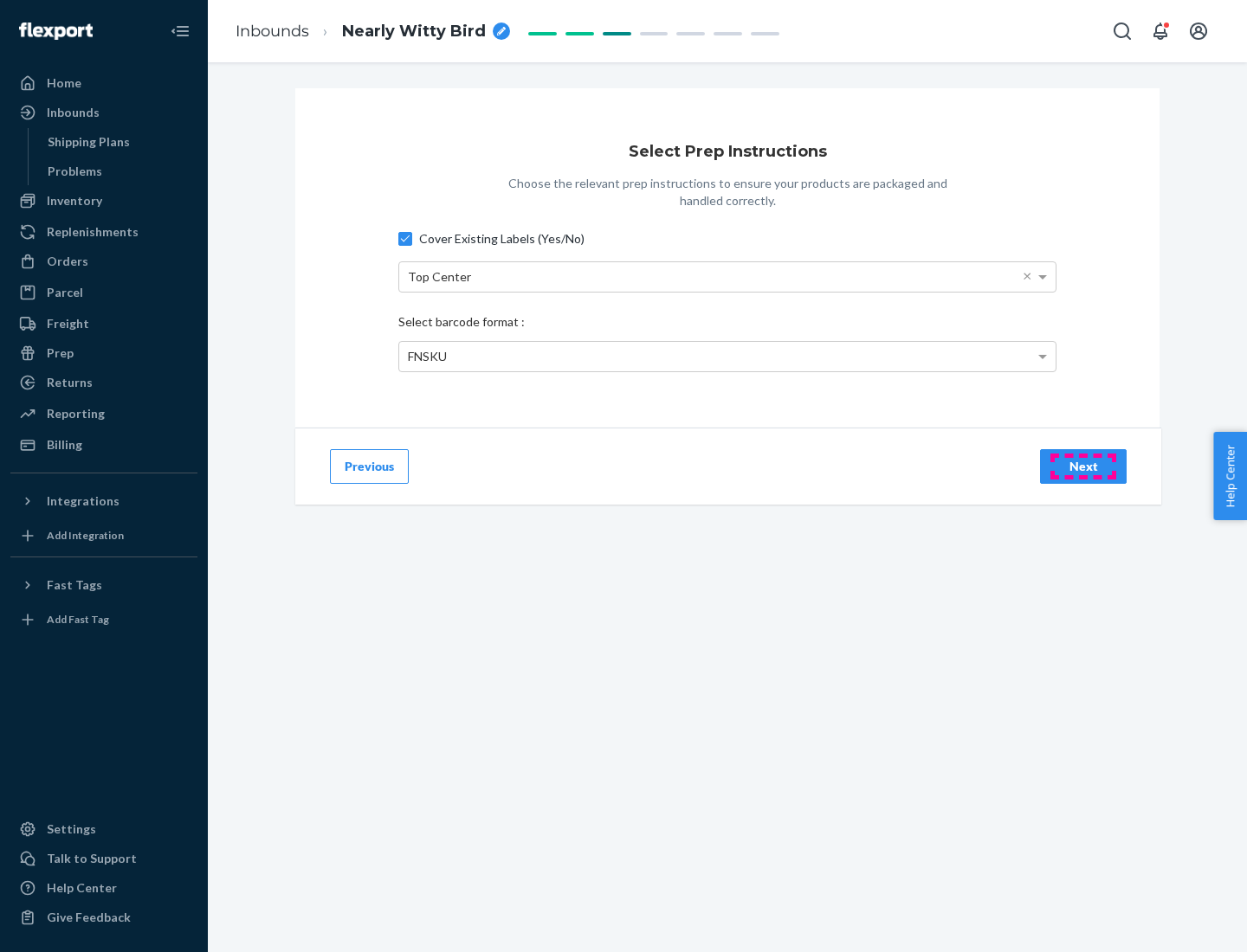
click at [1083, 465] on div "Next" at bounding box center [1083, 467] width 58 height 18
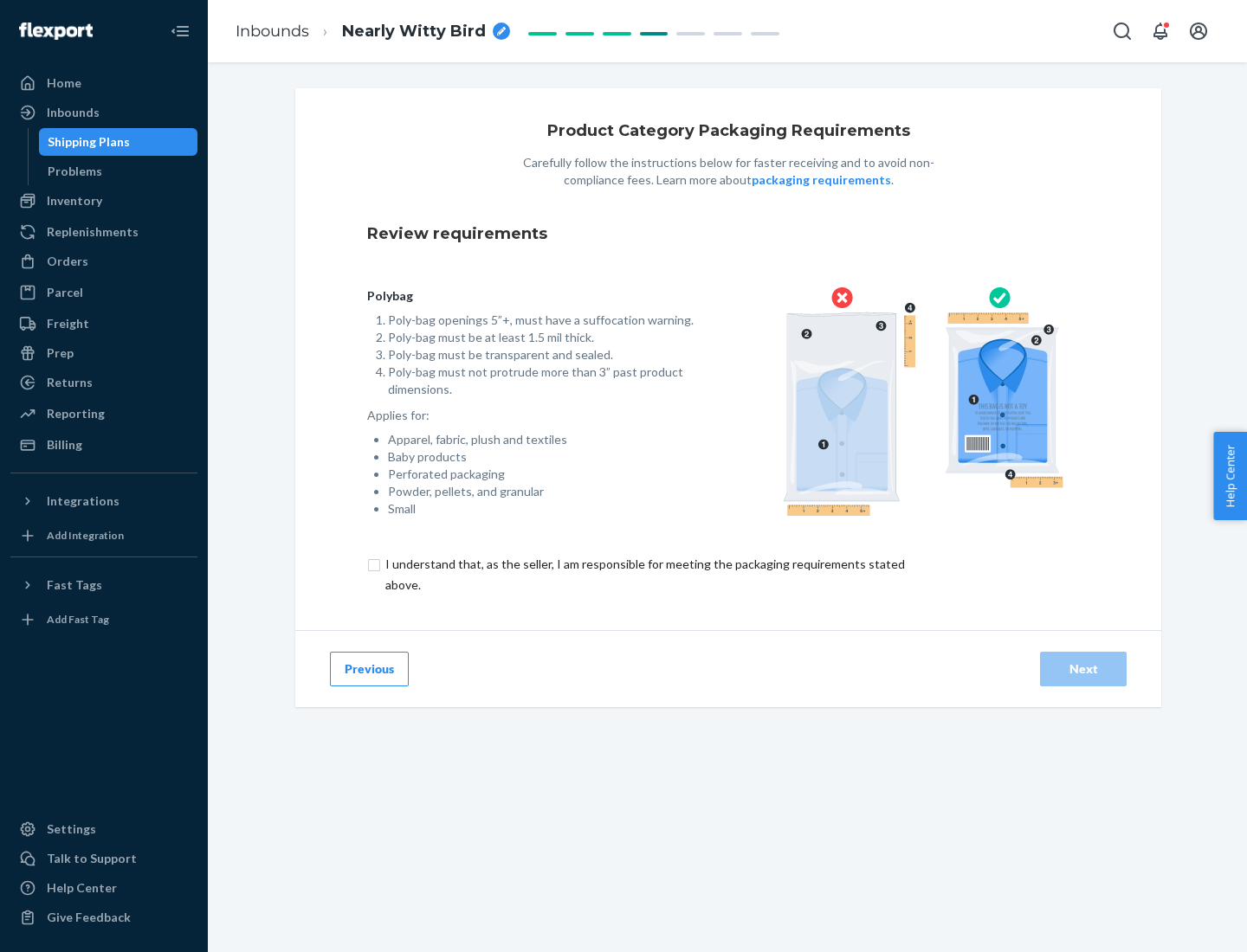
click at [643, 574] on input "checkbox" at bounding box center [655, 574] width 576 height 42
checkbox input "true"
click at [1083, 668] on div "Next" at bounding box center [1083, 670] width 58 height 18
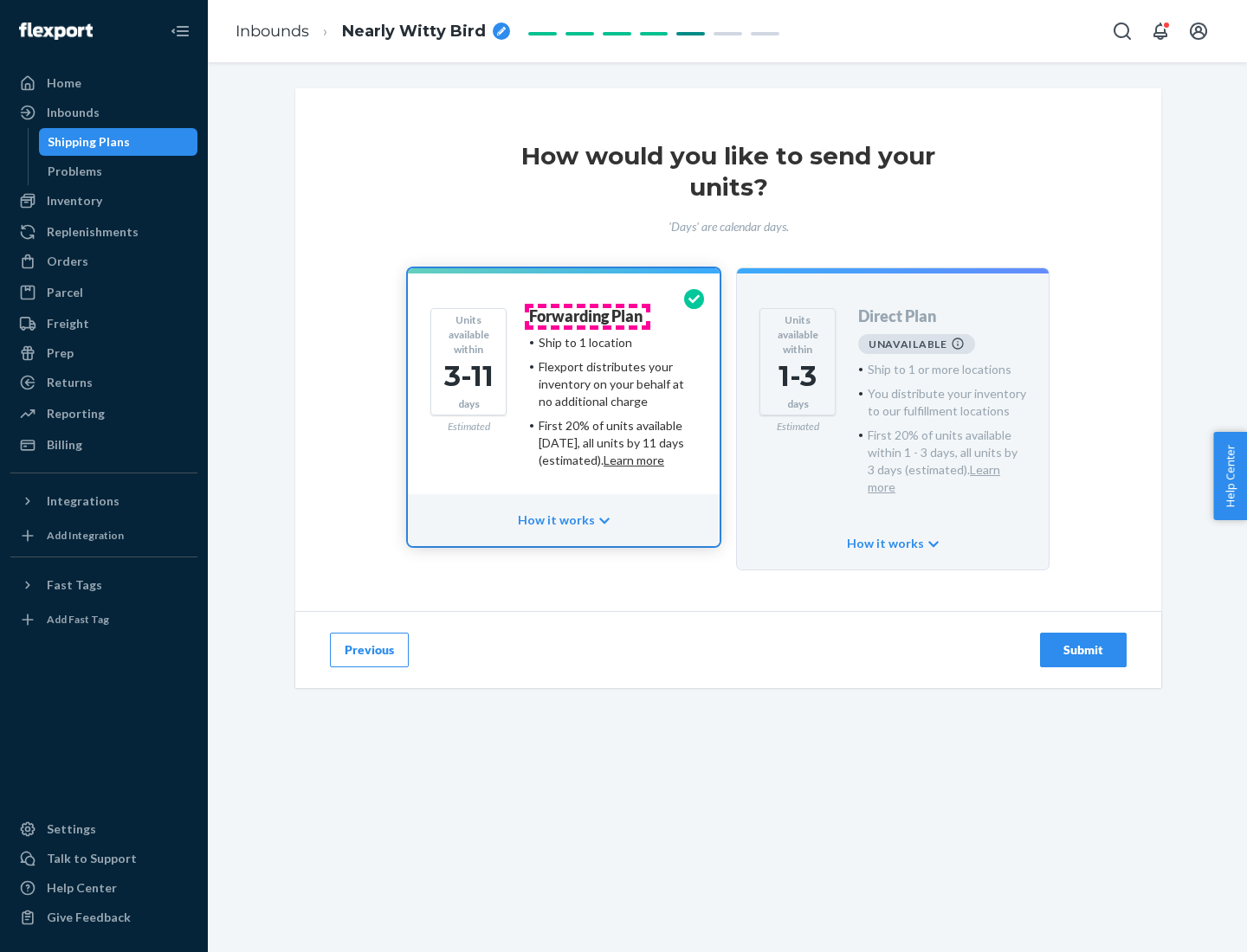
click at [587, 316] on h4 "Forwarding Plan" at bounding box center [586, 317] width 113 height 18
click at [1083, 641] on div "Submit" at bounding box center [1083, 650] width 58 height 18
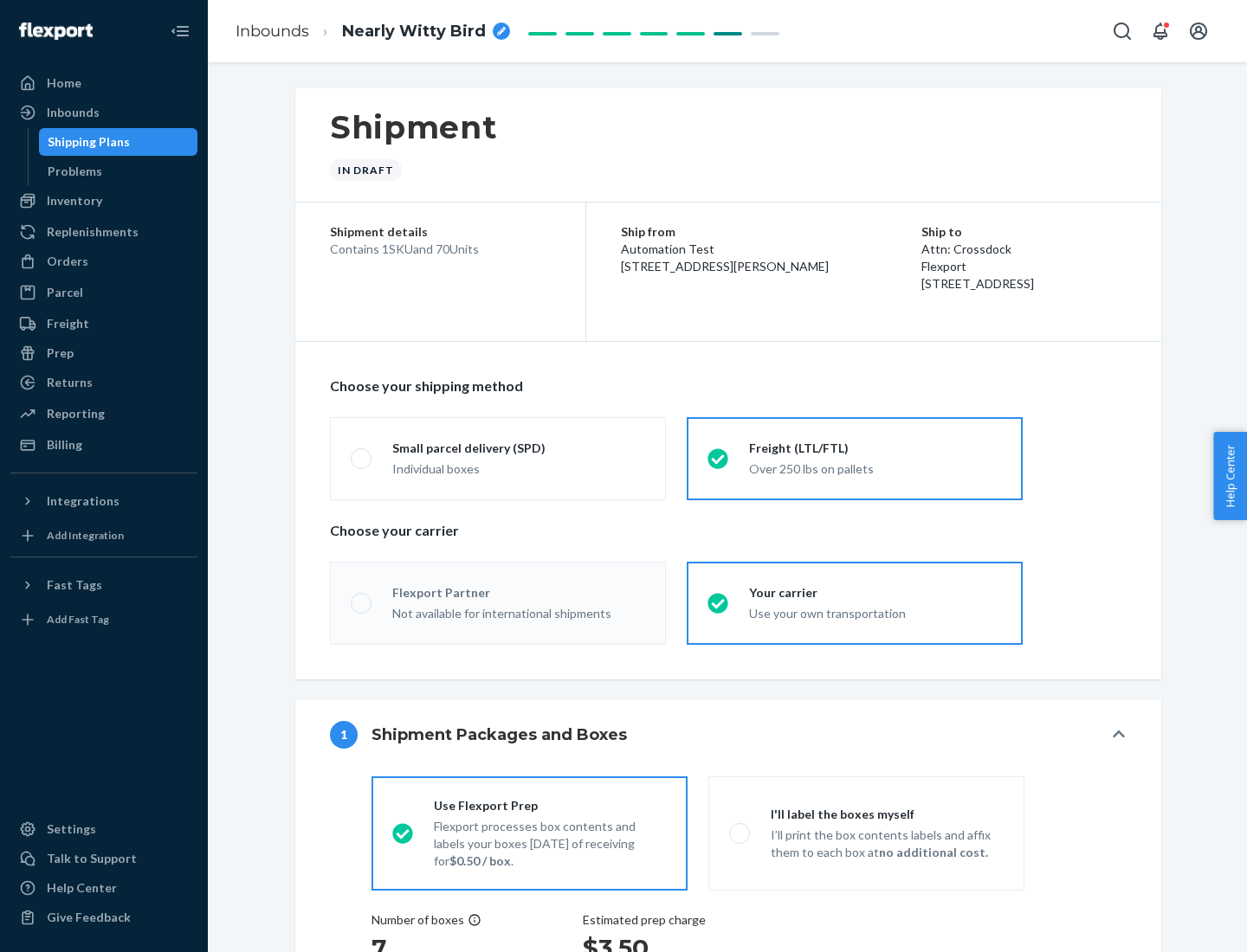
radio input "true"
radio input "false"
radio input "true"
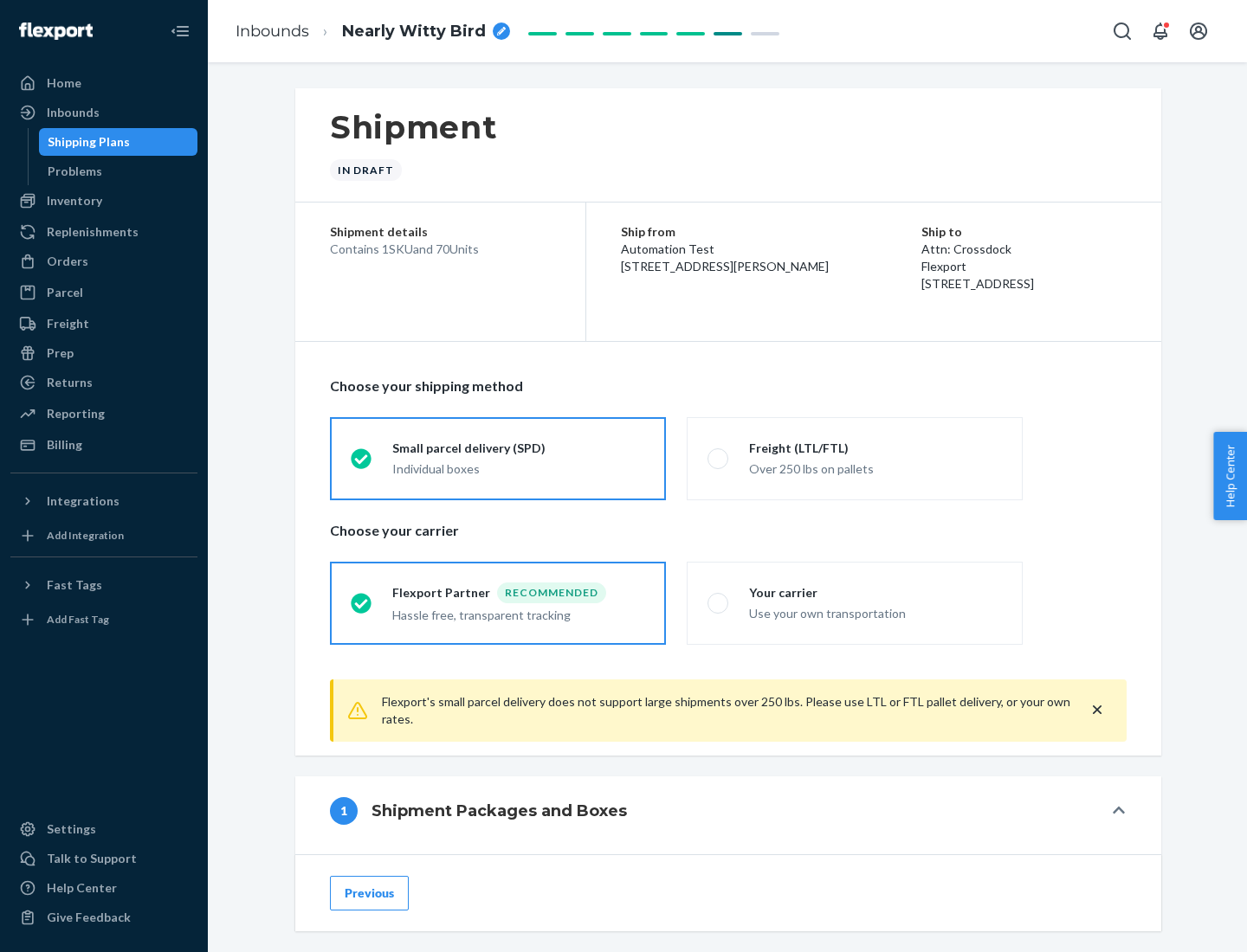
click at [519, 466] on div "Individual boxes" at bounding box center [519, 469] width 253 height 18
click at [362, 464] on input "Small parcel delivery (SPD) Individual boxes" at bounding box center [356, 458] width 12 height 12
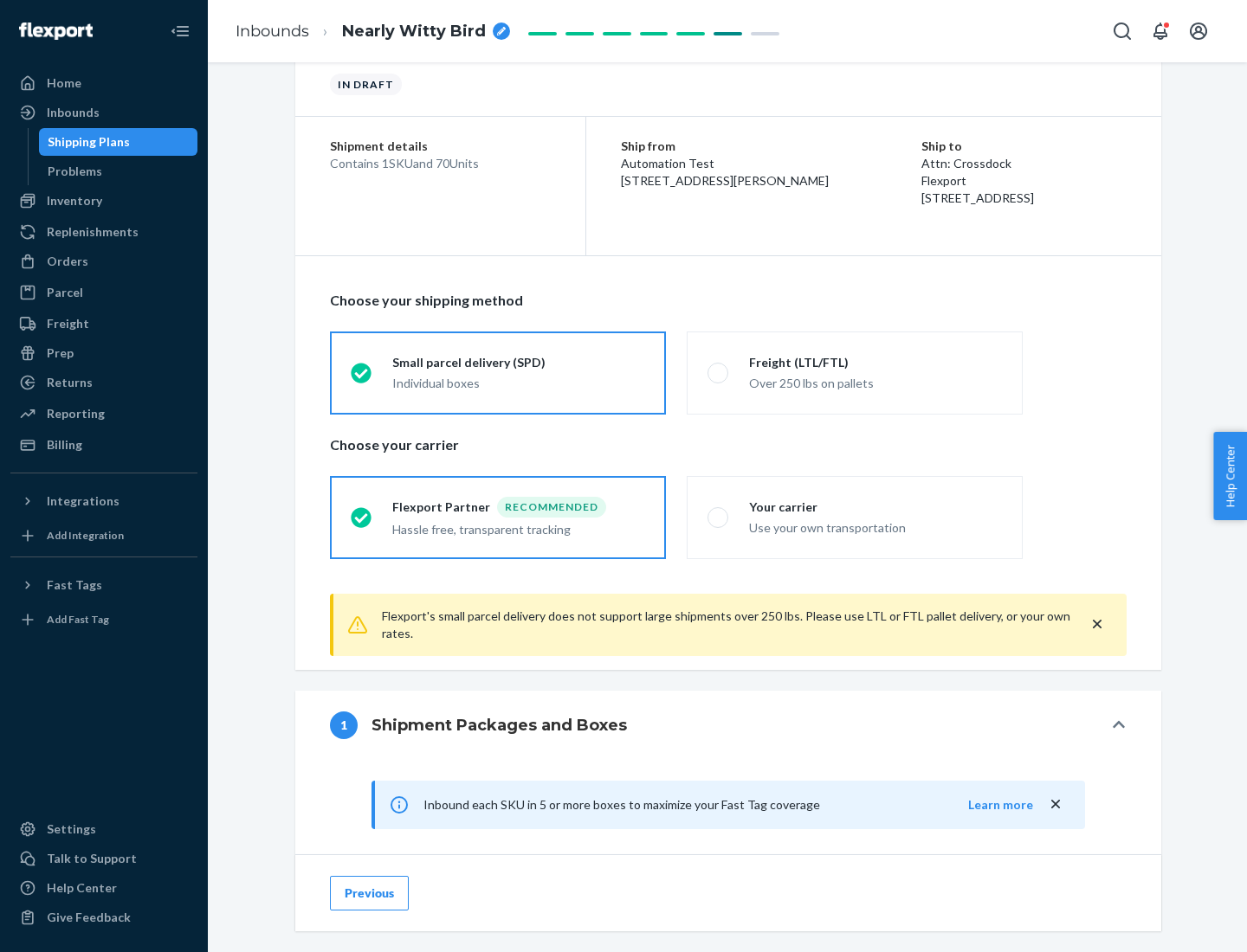
click at [875, 506] on div "Your carrier" at bounding box center [875, 508] width 253 height 18
click at [719, 511] on input "Your carrier Use your own transportation" at bounding box center [712, 517] width 12 height 12
radio input "true"
radio input "false"
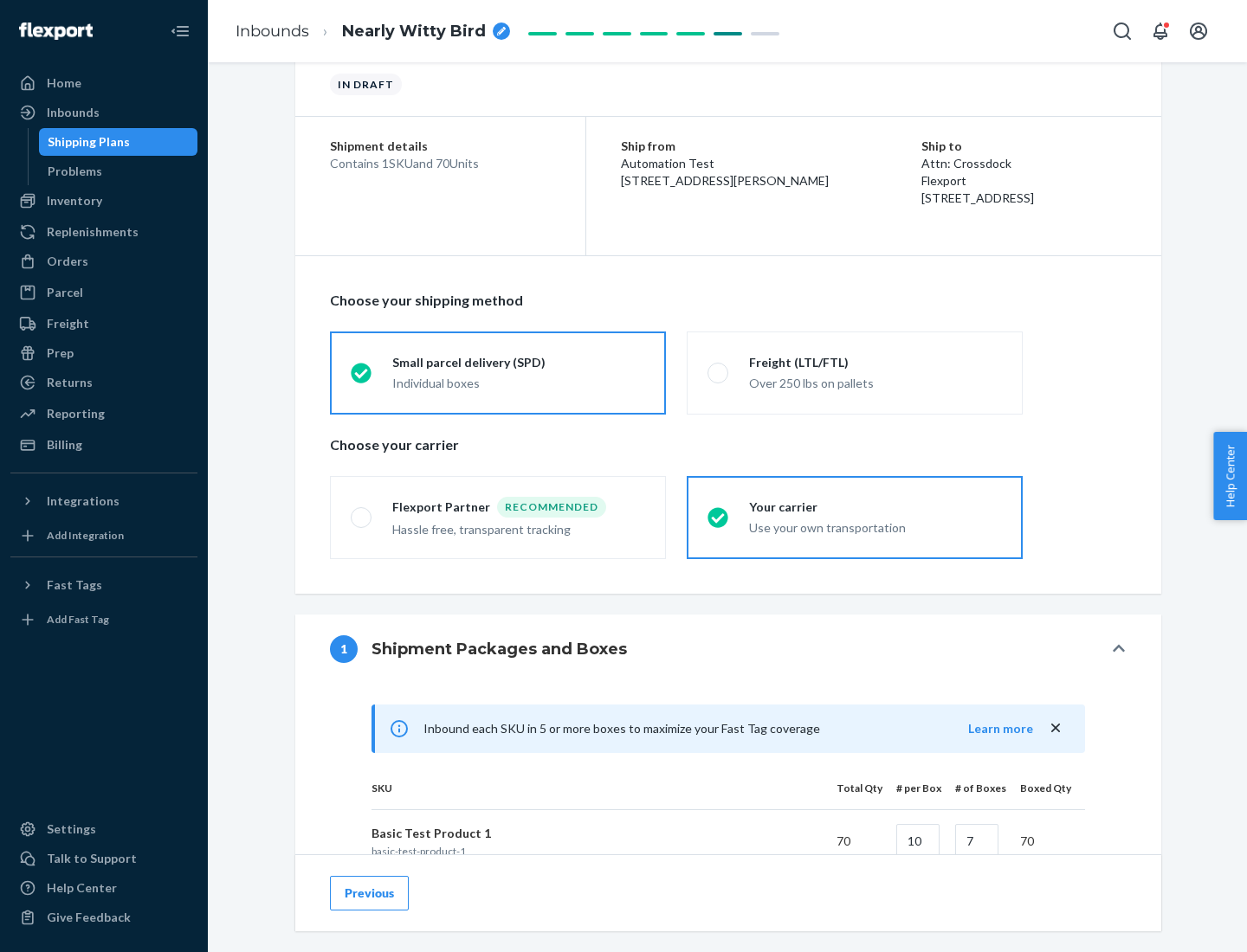
scroll to position [420, 0]
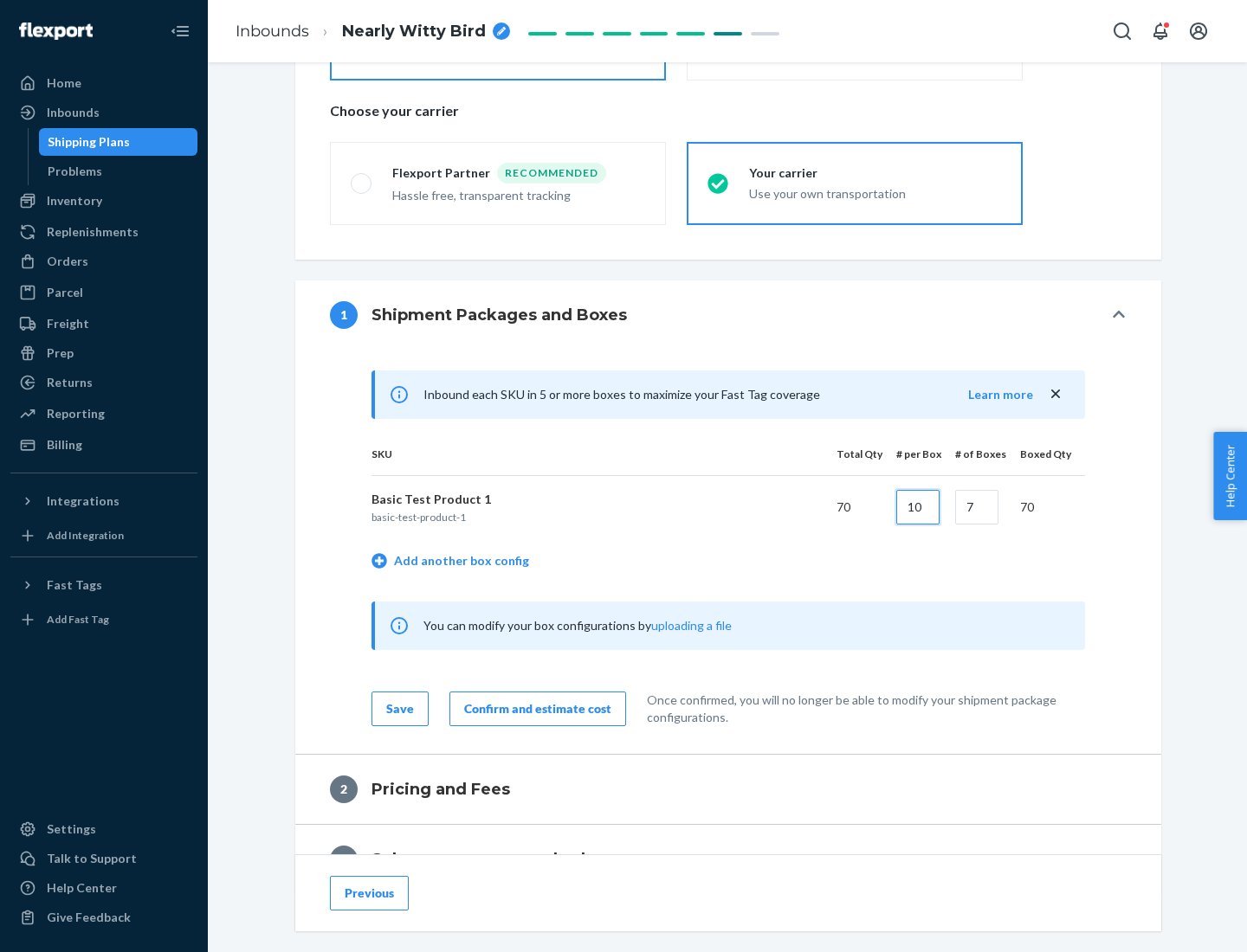
type input "10"
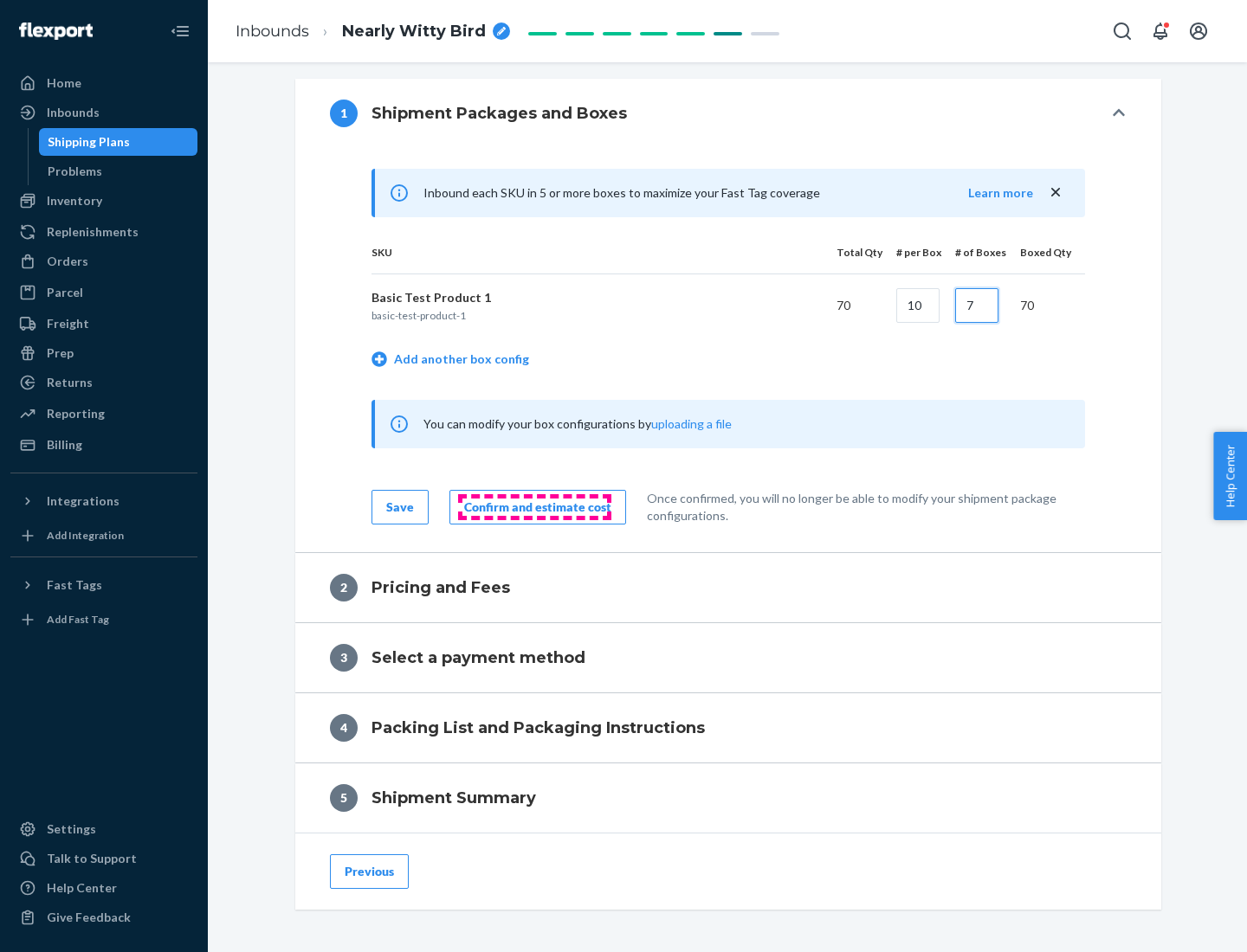
type input "7"
click at [535, 506] on div "Confirm and estimate cost" at bounding box center [537, 508] width 147 height 18
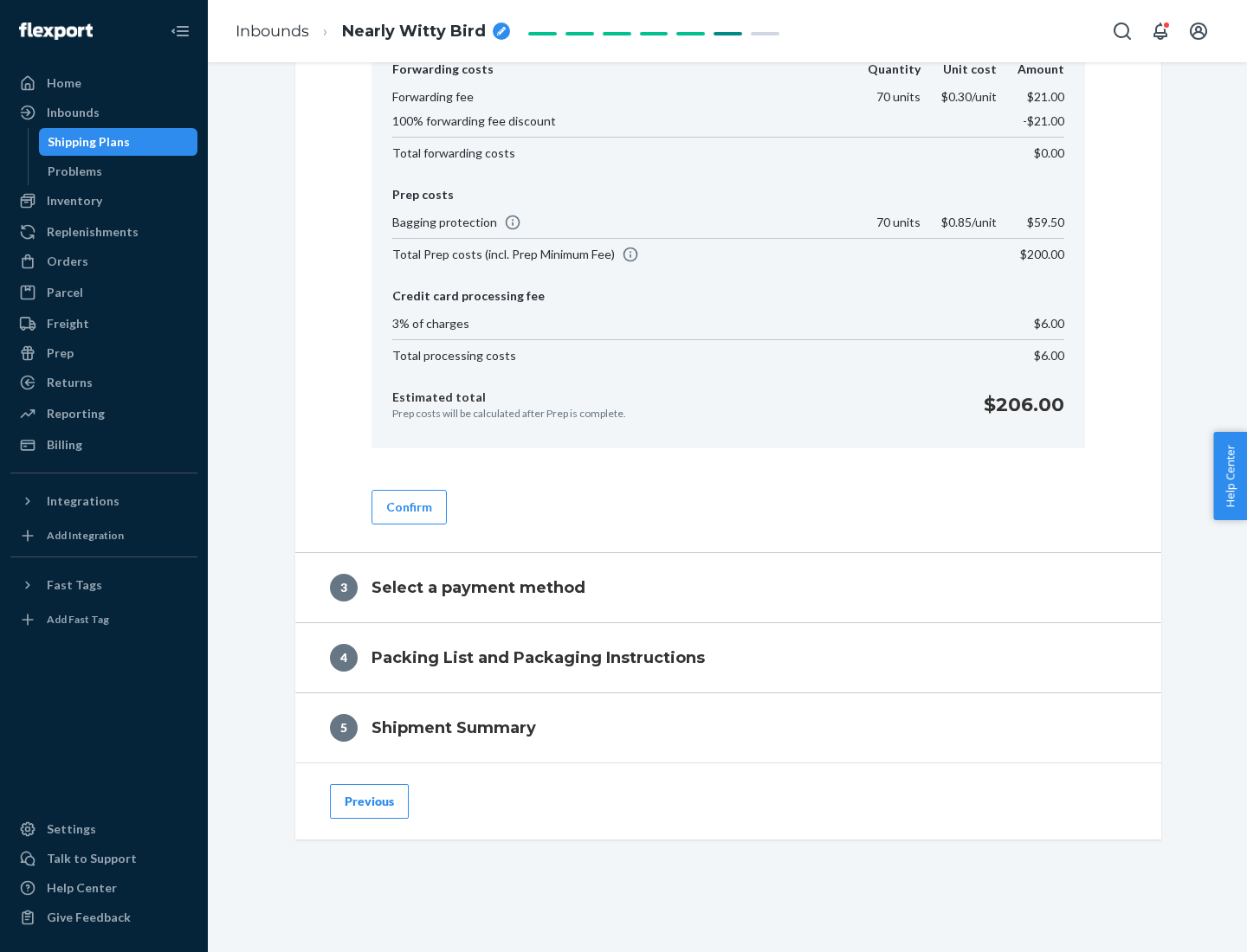
click at [408, 506] on button "Confirm" at bounding box center [409, 507] width 75 height 35
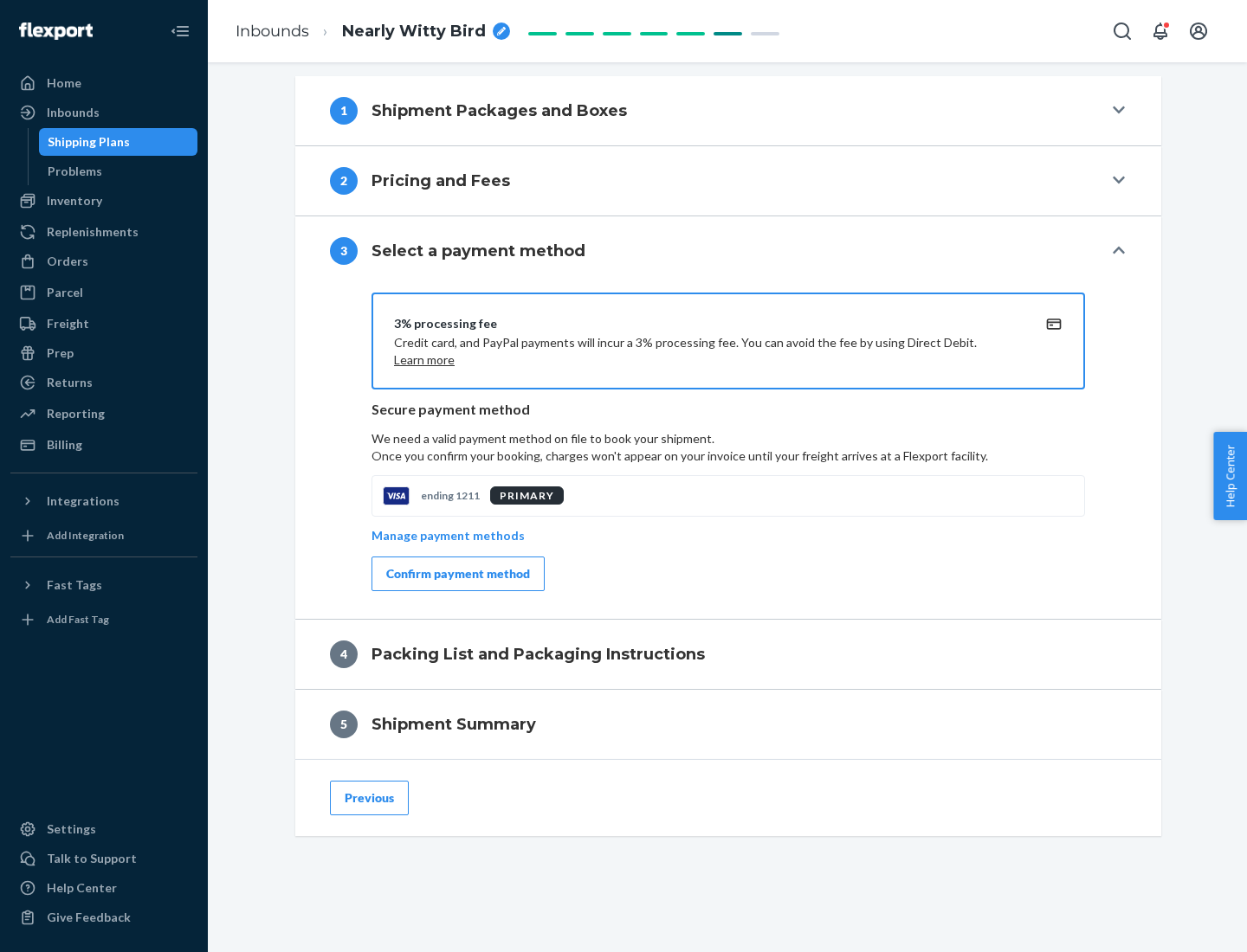
scroll to position [624, 0]
click at [457, 574] on div "Confirm payment method" at bounding box center [458, 574] width 143 height 18
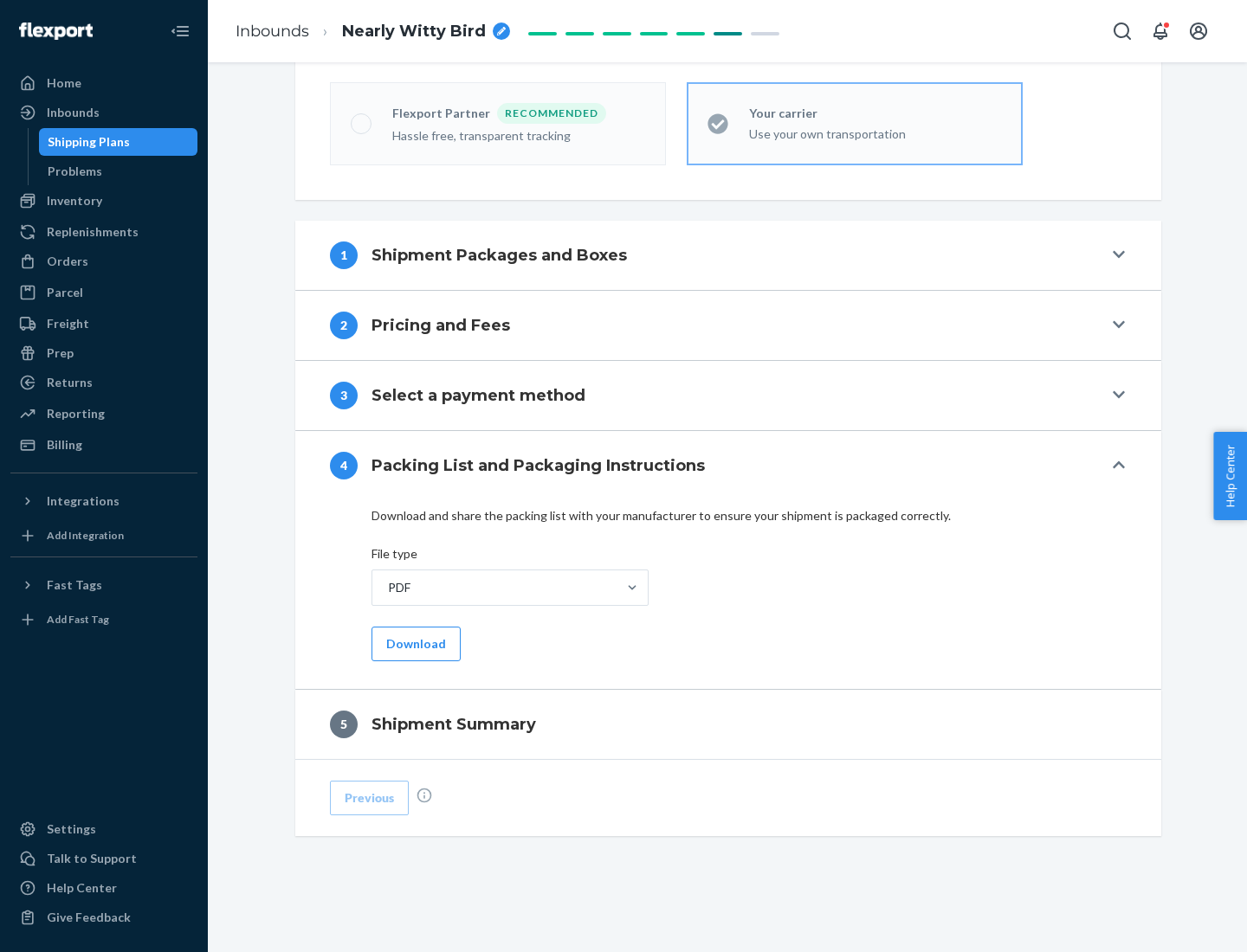
scroll to position [480, 0]
click at [414, 643] on button "Download" at bounding box center [416, 643] width 89 height 35
